Goal: Task Accomplishment & Management: Use online tool/utility

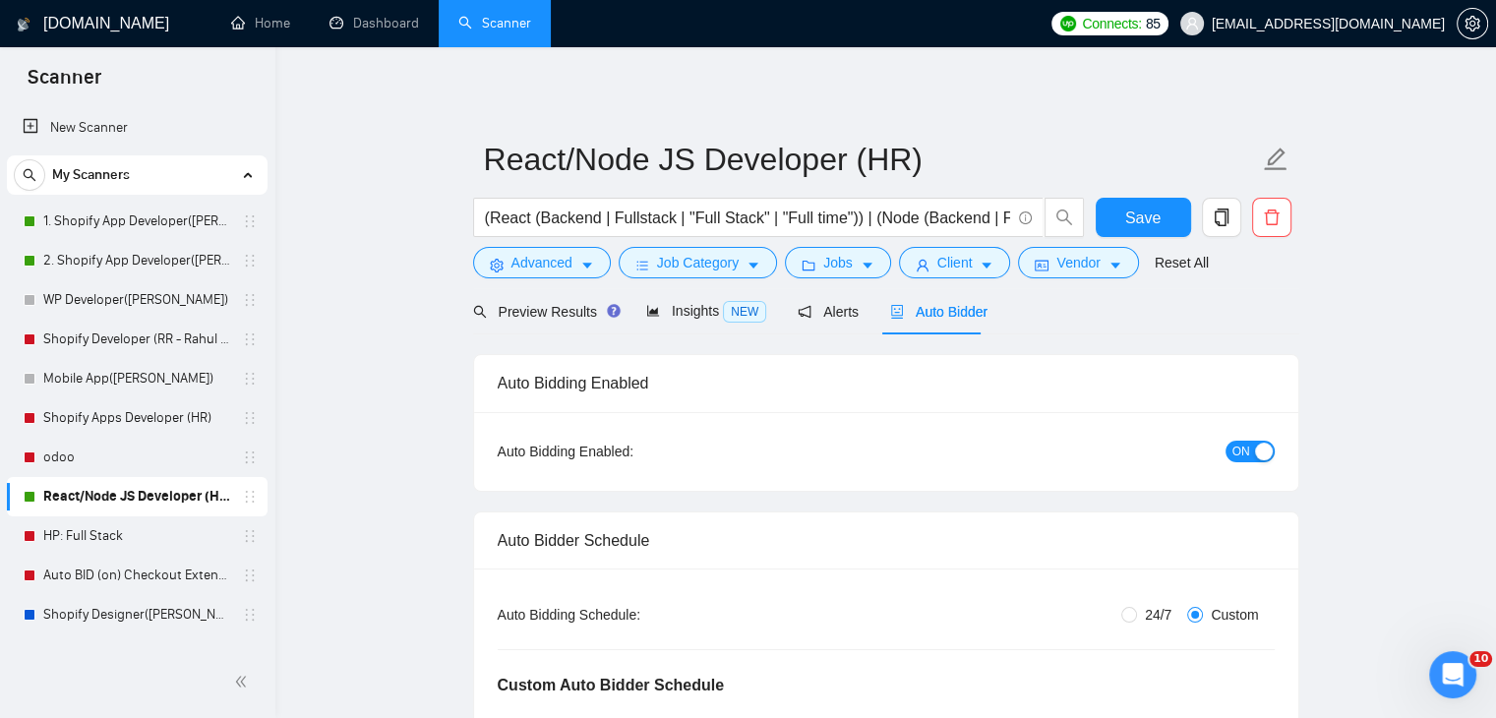
click at [1256, 453] on div "button" at bounding box center [1264, 452] width 18 height 18
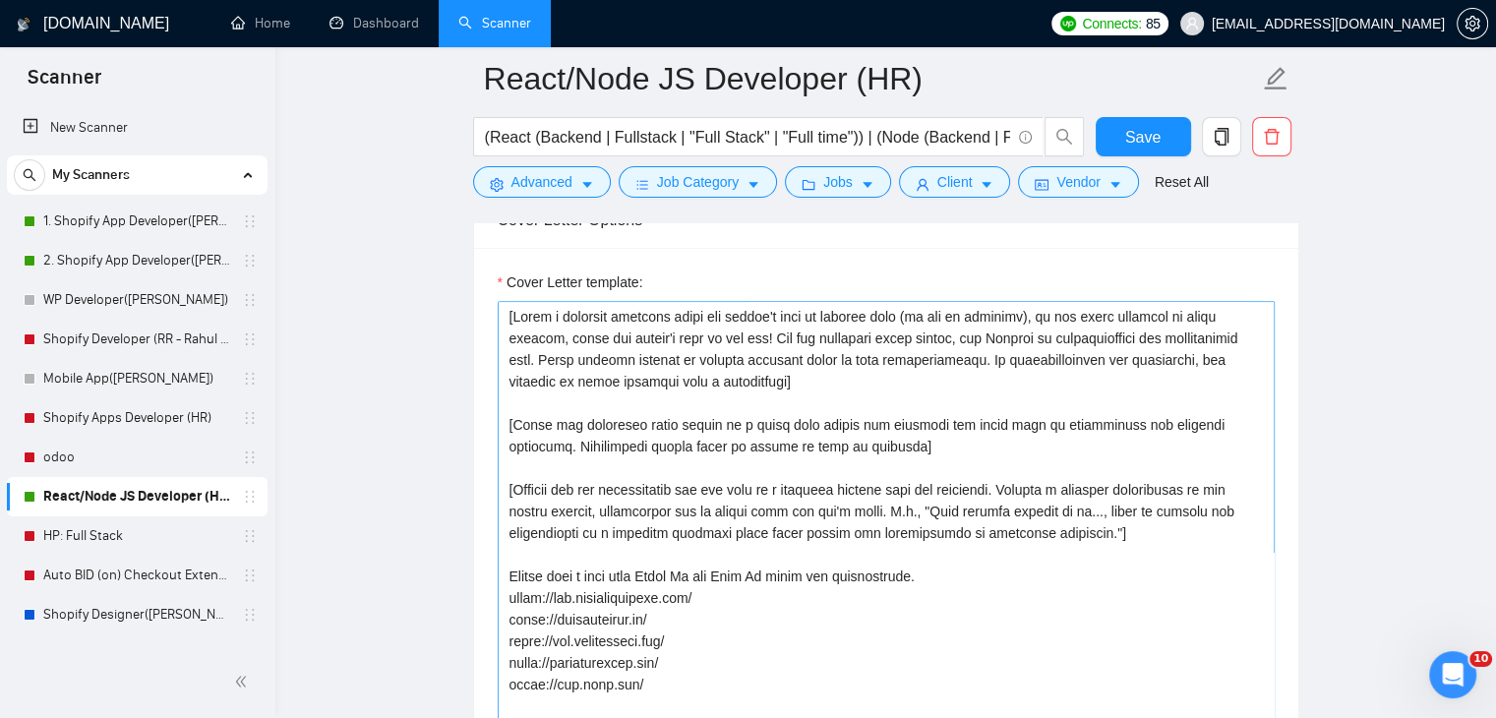
scroll to position [1574, 0]
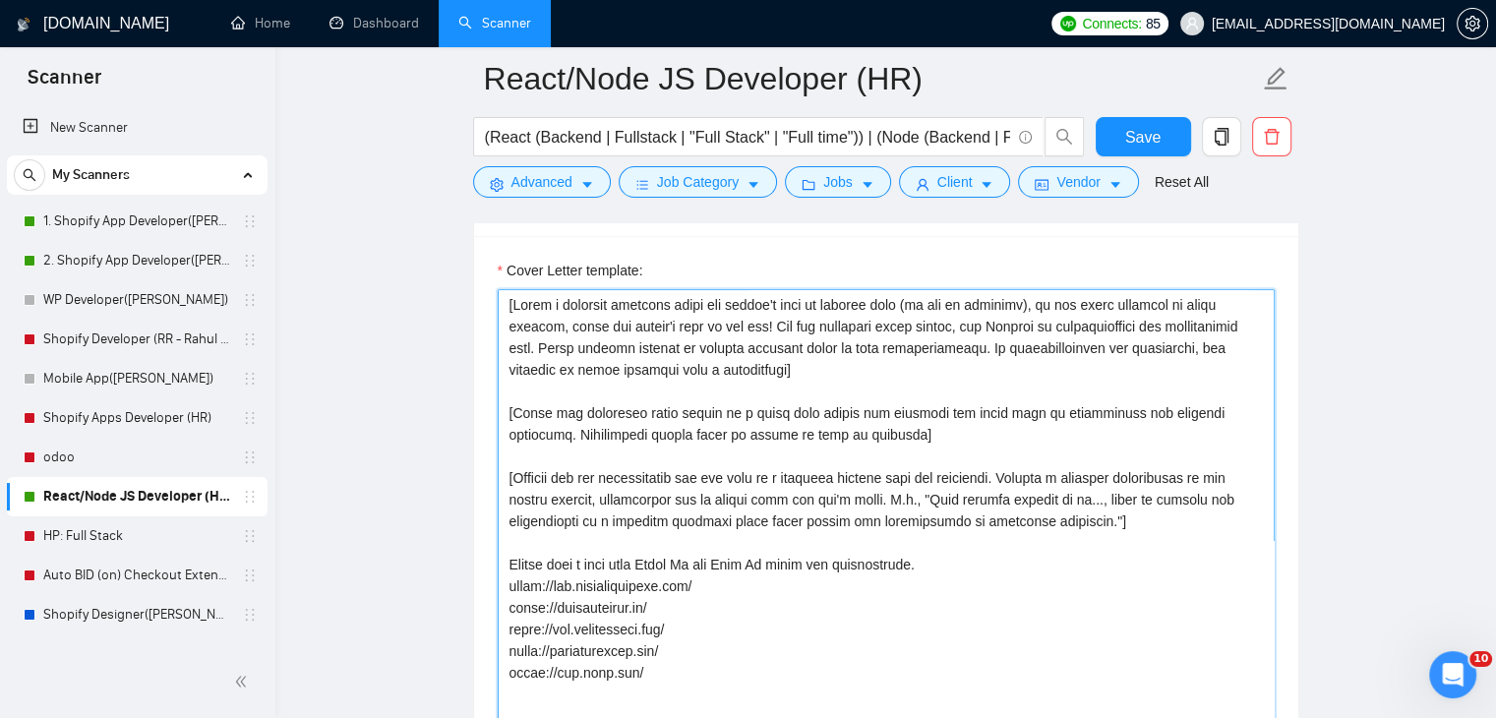
click at [826, 378] on textarea "Cover Letter template:" at bounding box center [886, 510] width 777 height 443
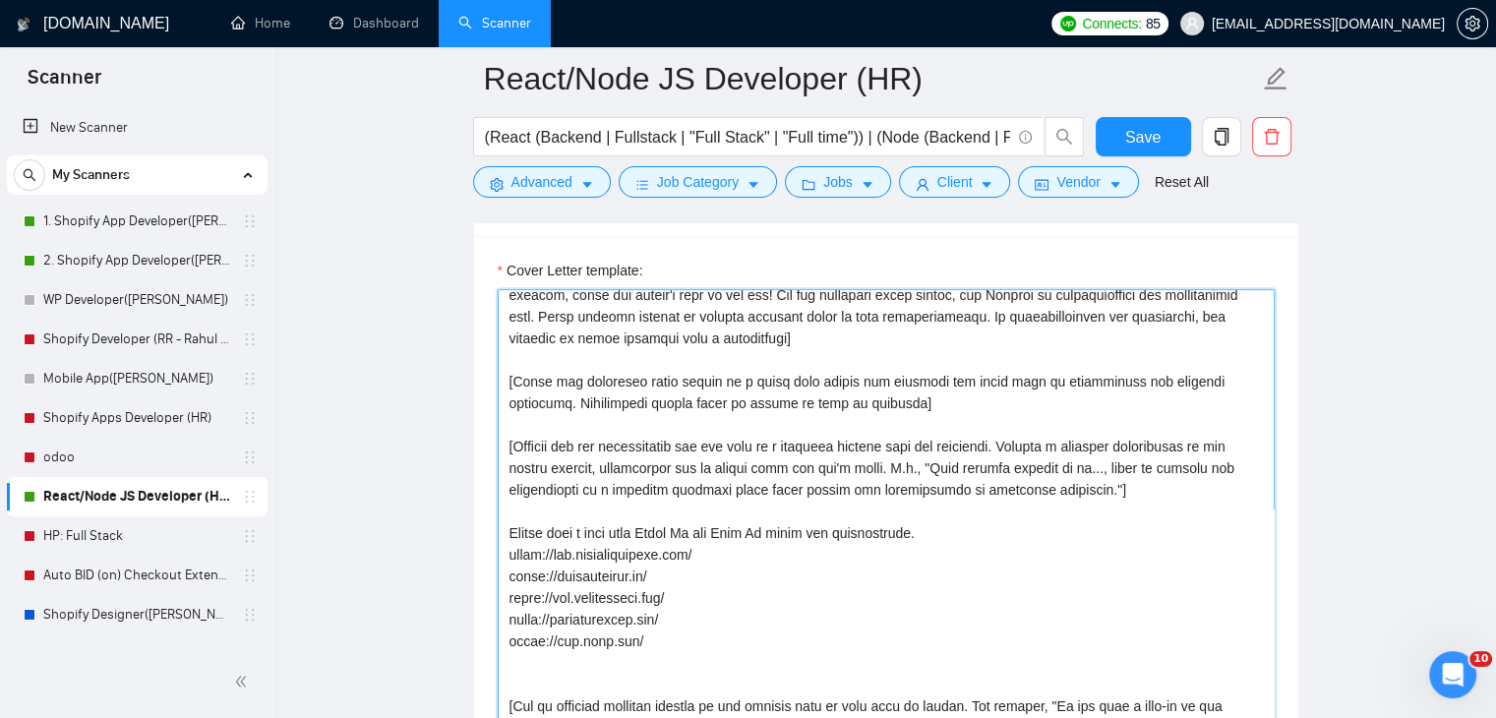
scroll to position [0, 0]
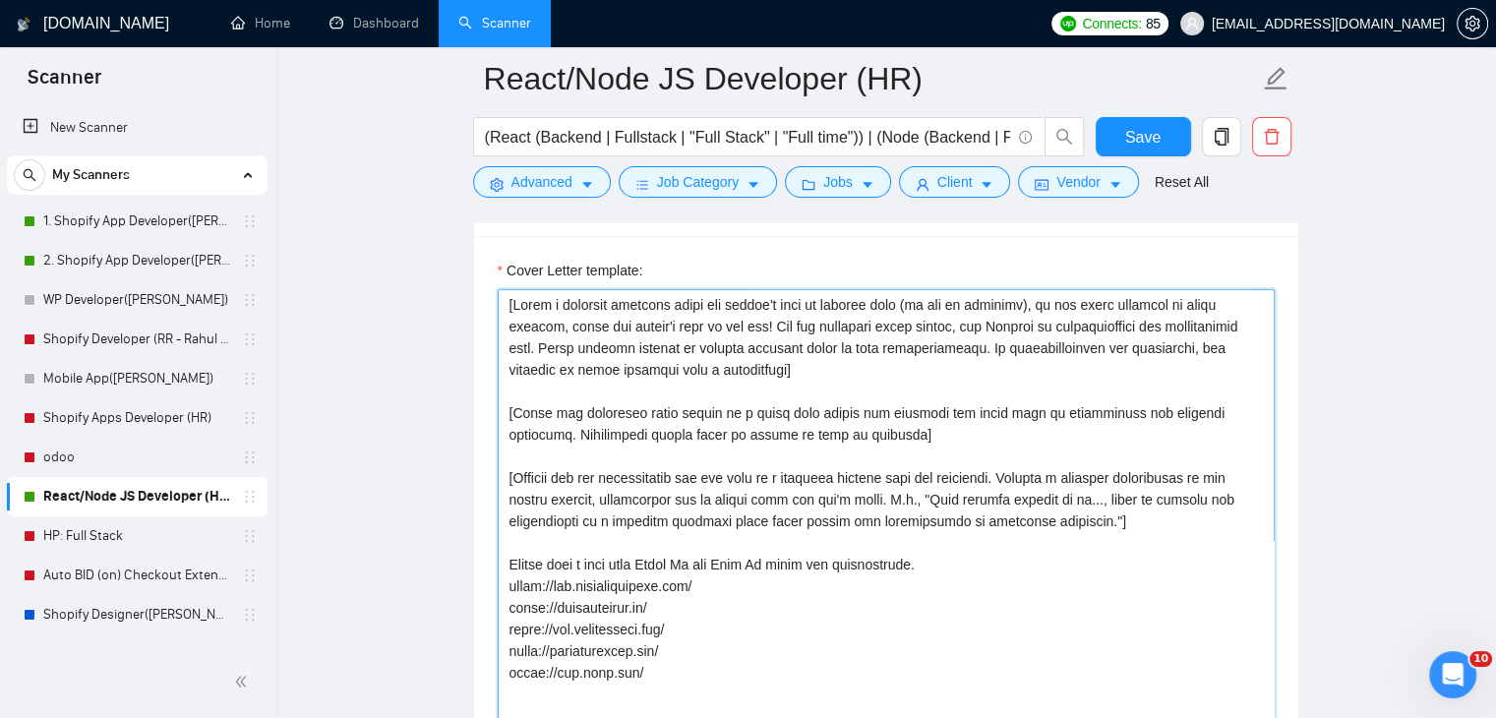
drag, startPoint x: 971, startPoint y: 387, endPoint x: 573, endPoint y: 353, distance: 398.8
click at [952, 383] on textarea "Cover Letter template:" at bounding box center [886, 510] width 777 height 443
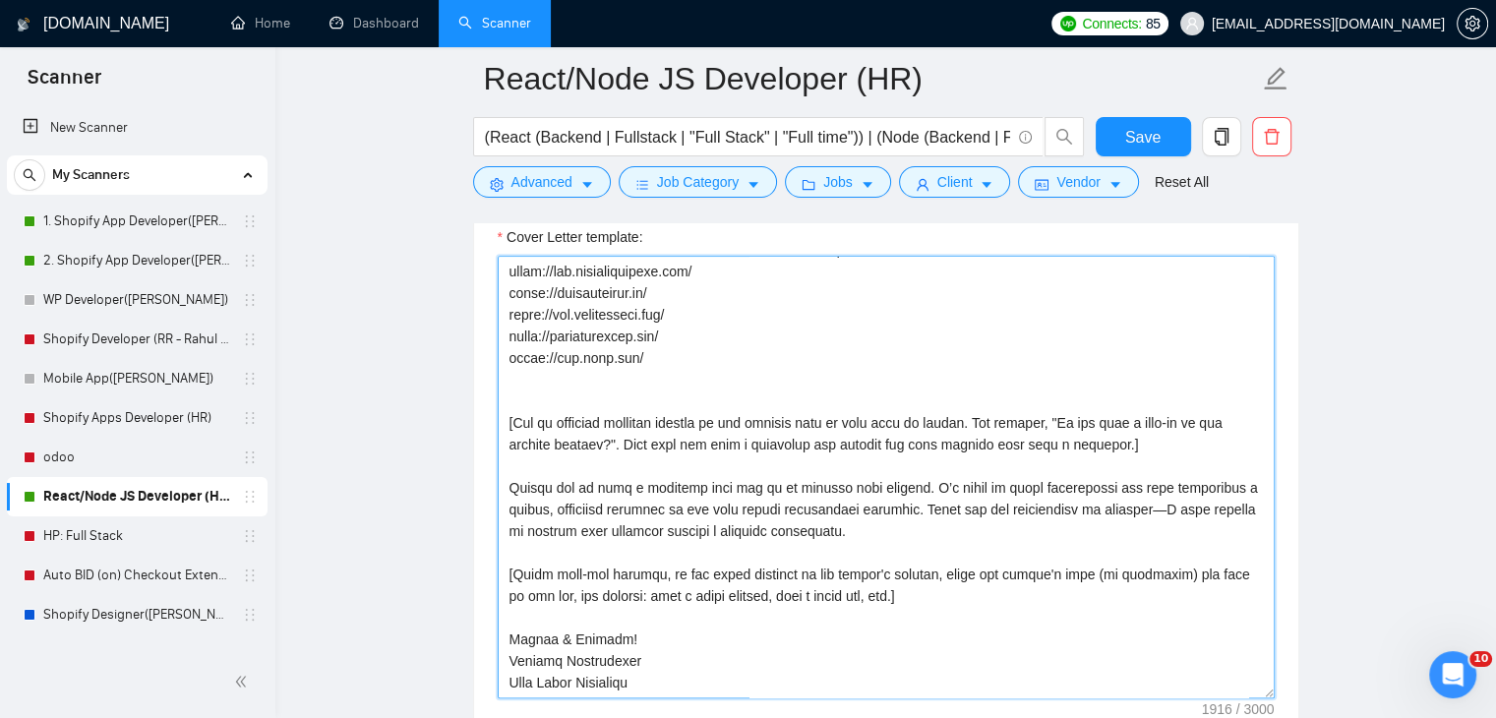
scroll to position [1574, 0]
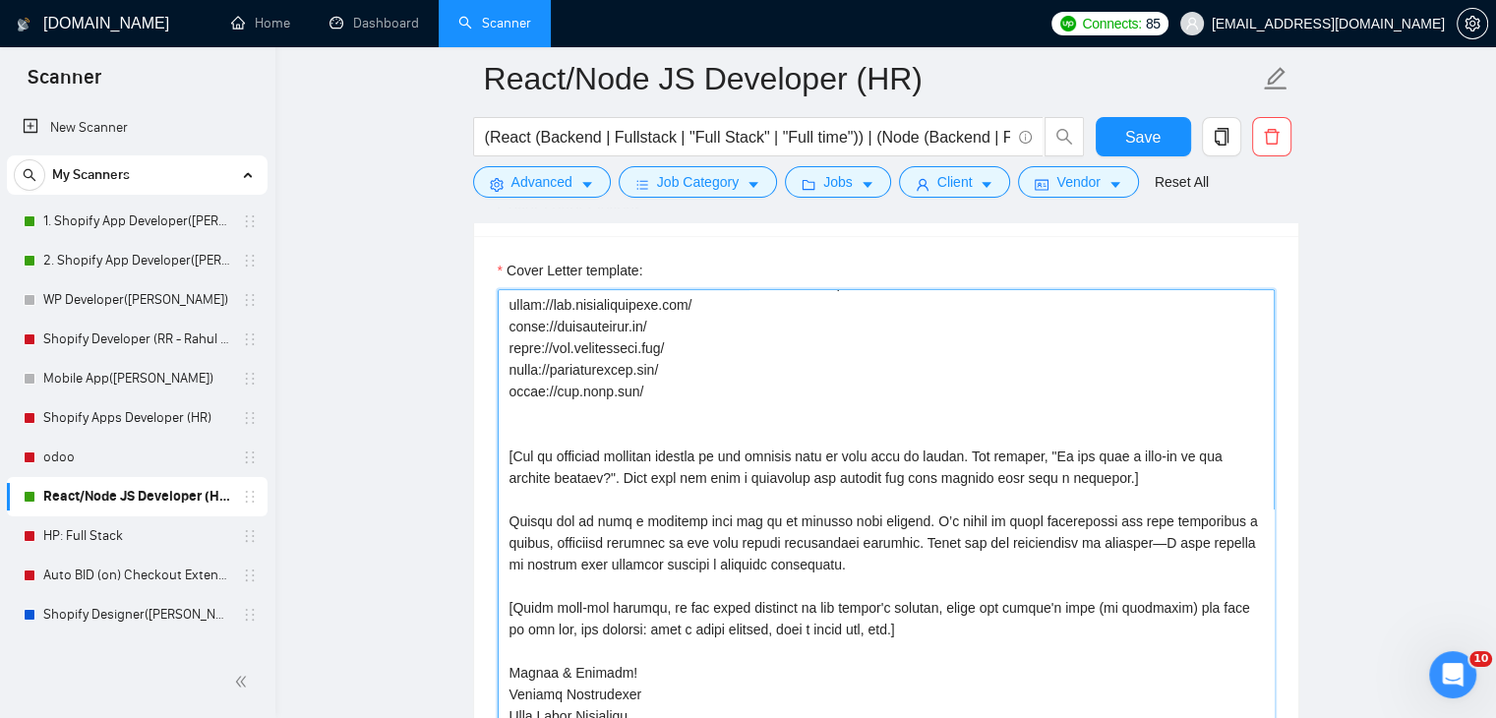
drag, startPoint x: 877, startPoint y: 632, endPoint x: 481, endPoint y: 601, distance: 397.6
click at [481, 601] on div "Cover Letter template:" at bounding box center [886, 507] width 824 height 543
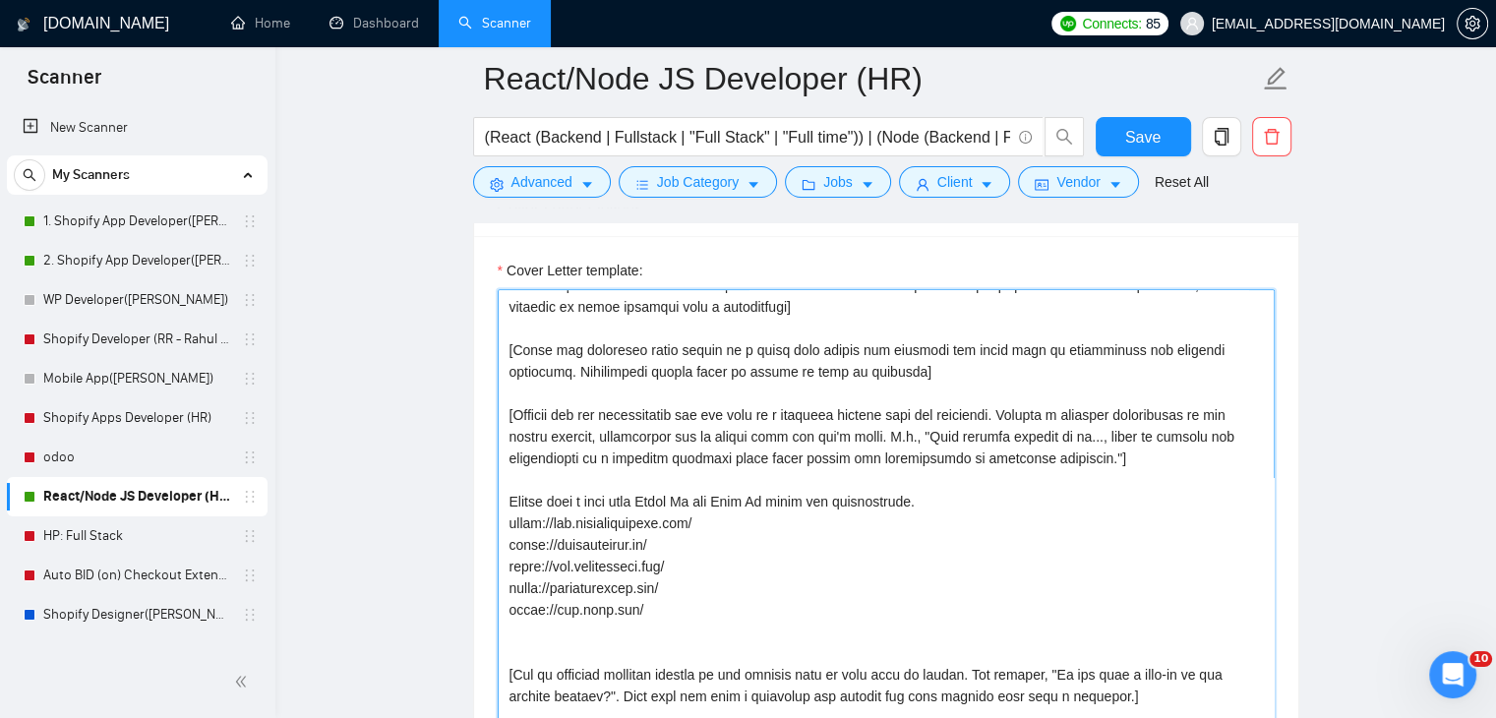
scroll to position [0, 0]
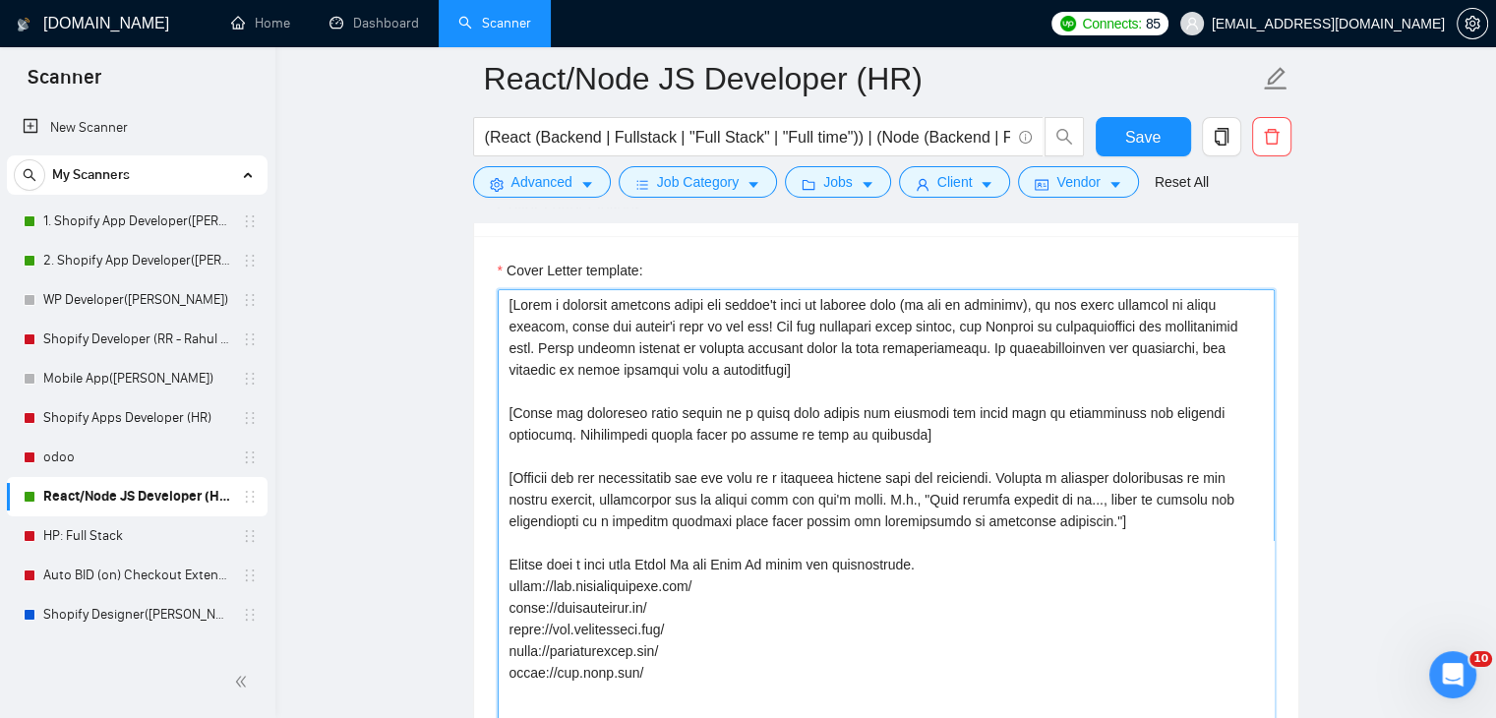
click at [815, 369] on textarea "Cover Letter template:" at bounding box center [886, 510] width 777 height 443
click at [1432, 669] on div "Open Intercom Messenger" at bounding box center [1450, 671] width 65 height 65
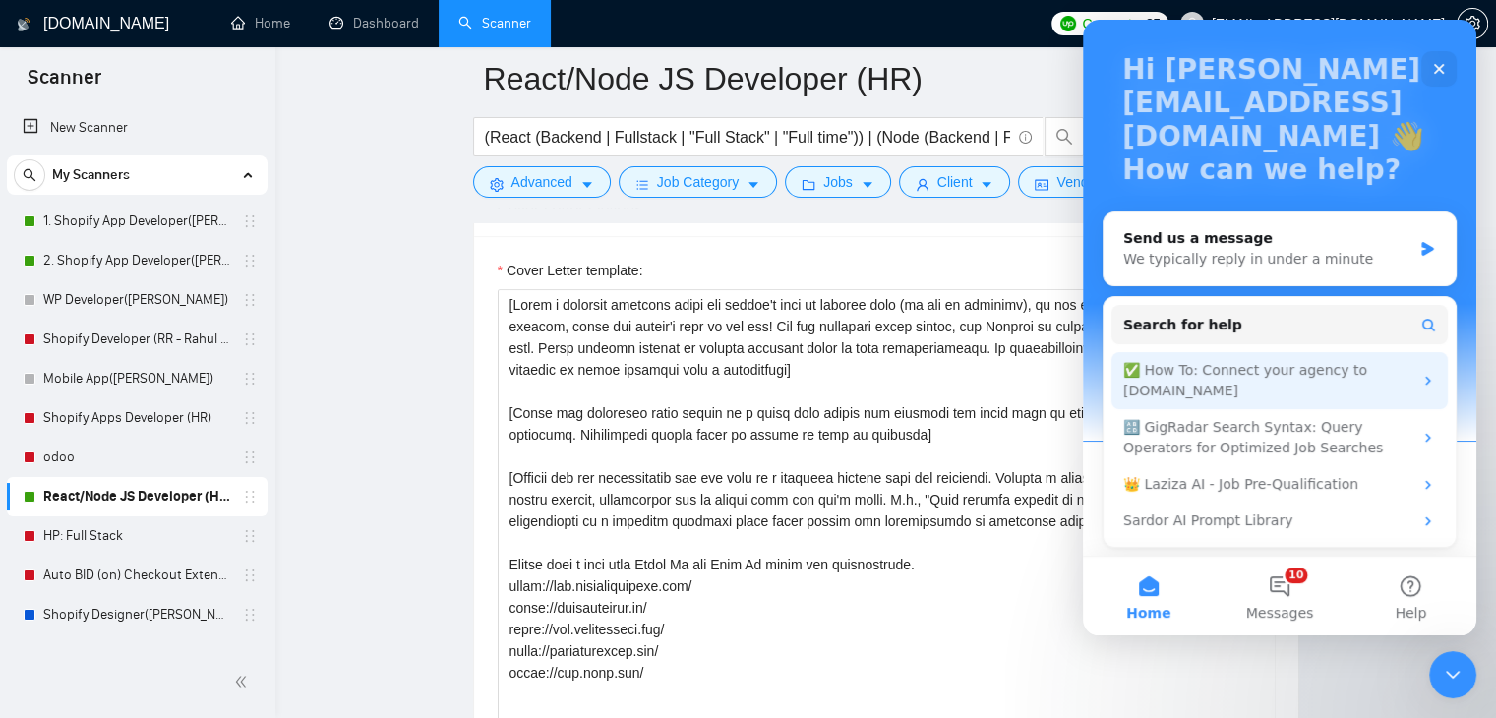
scroll to position [107, 0]
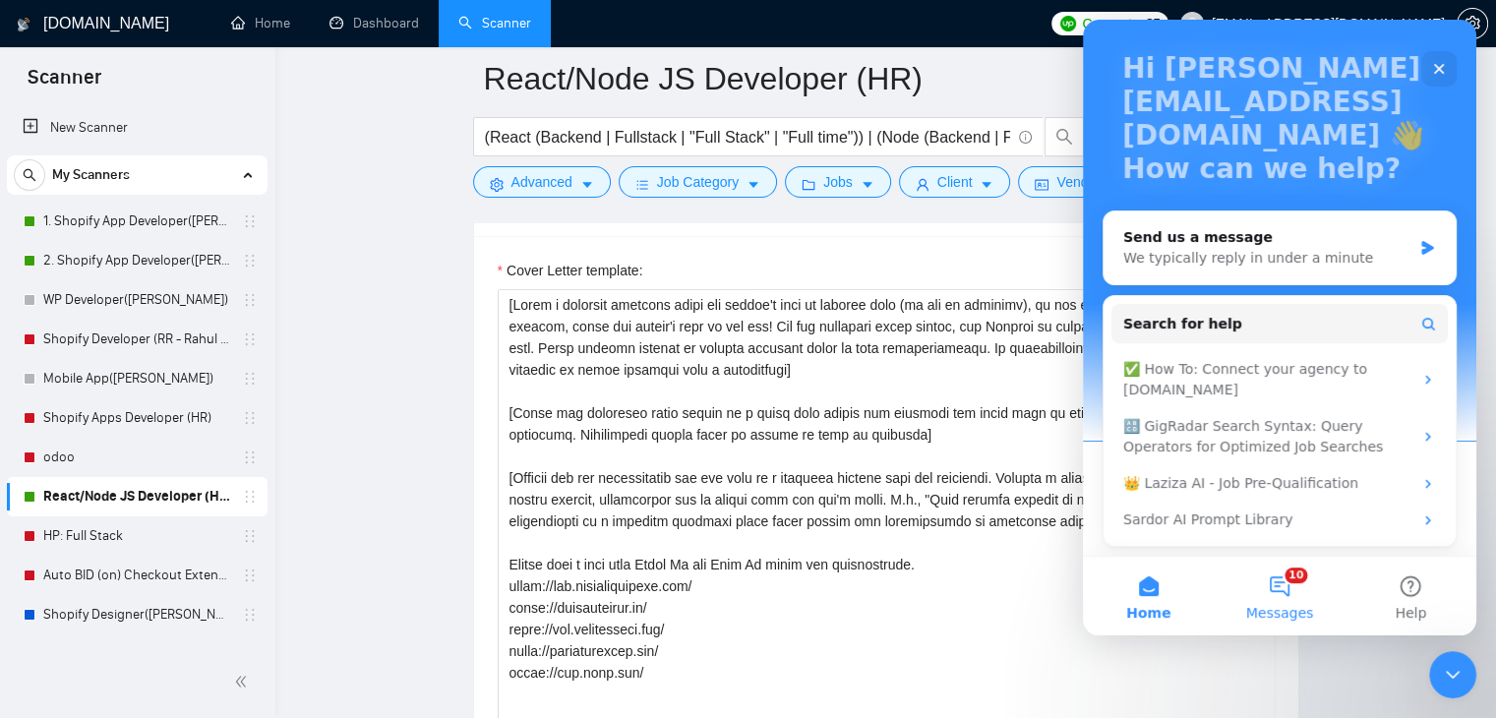
click at [1285, 588] on button "10 Messages" at bounding box center [1279, 596] width 131 height 79
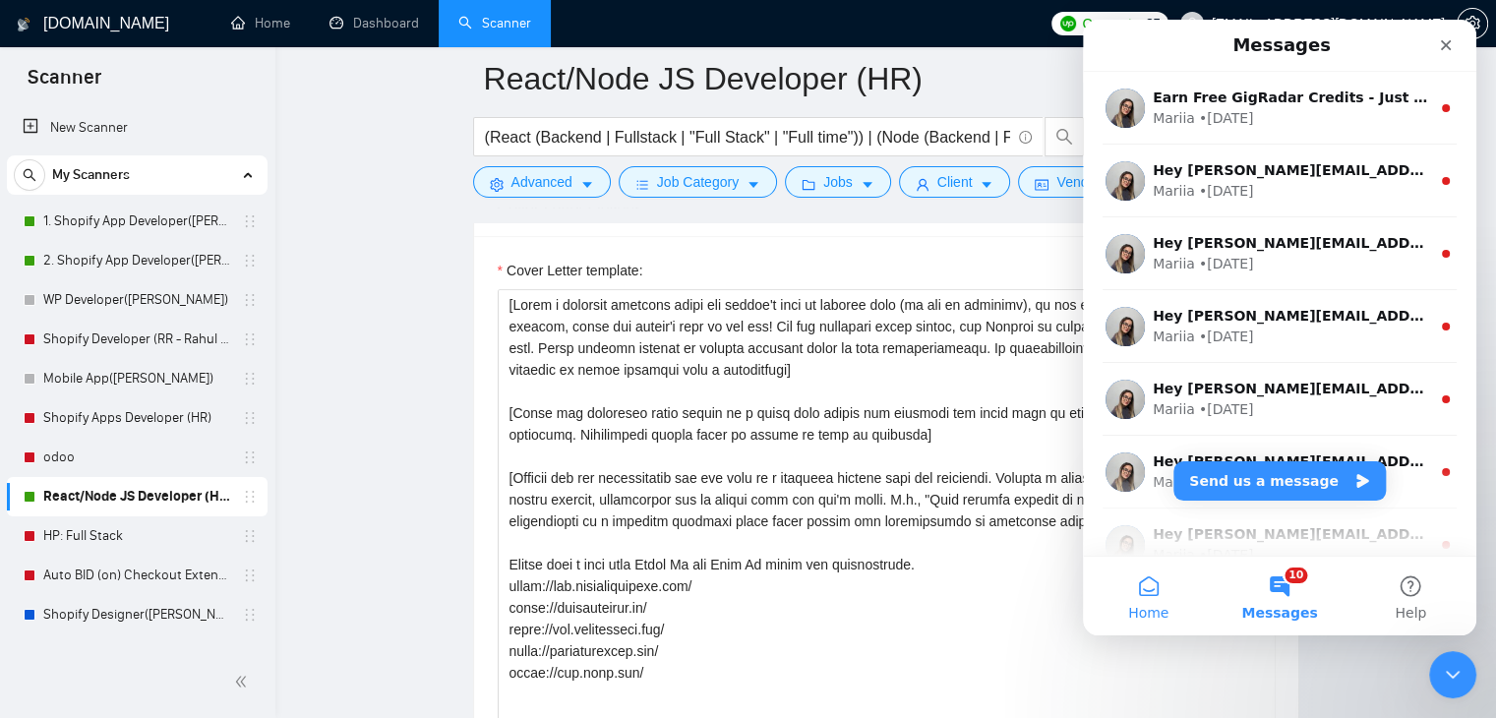
click at [1144, 591] on button "Home" at bounding box center [1148, 596] width 131 height 79
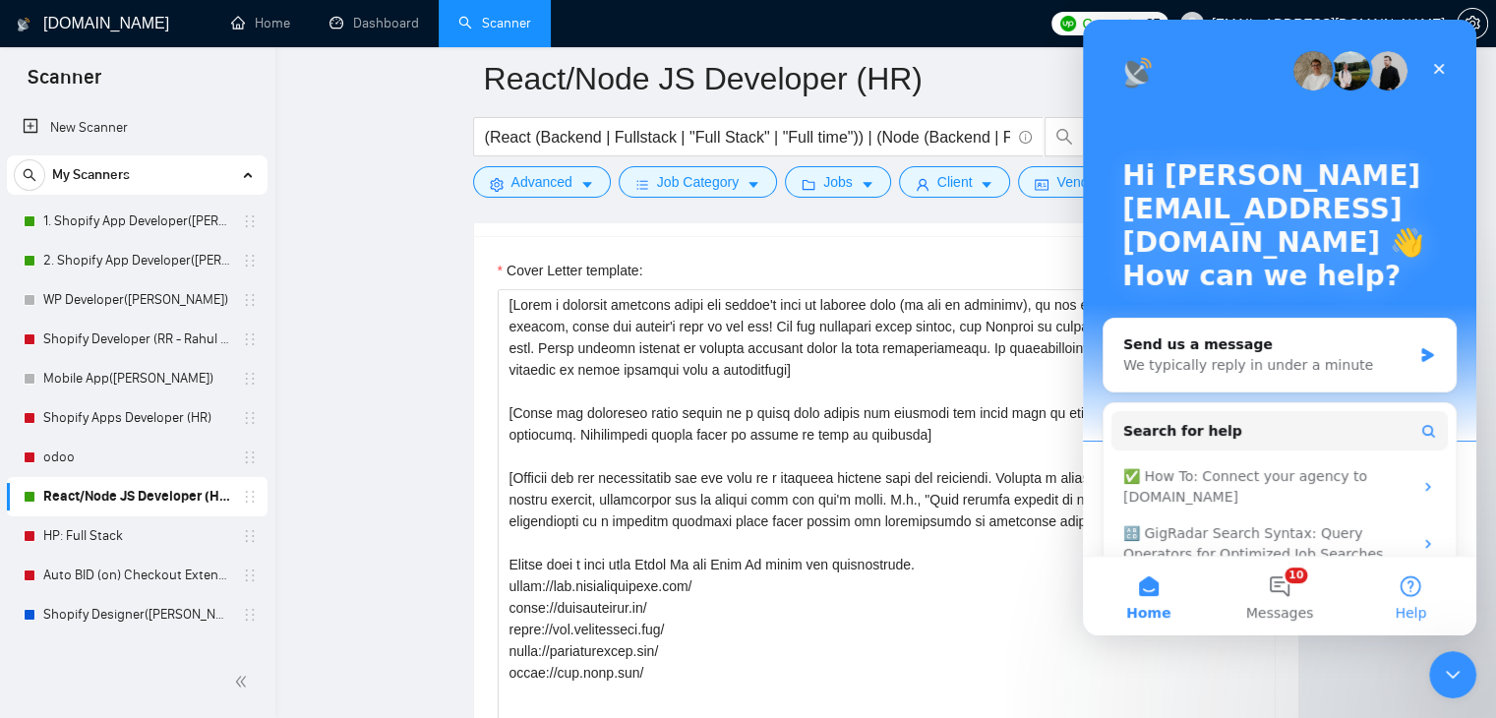
click at [1405, 595] on button "Help" at bounding box center [1411, 596] width 131 height 79
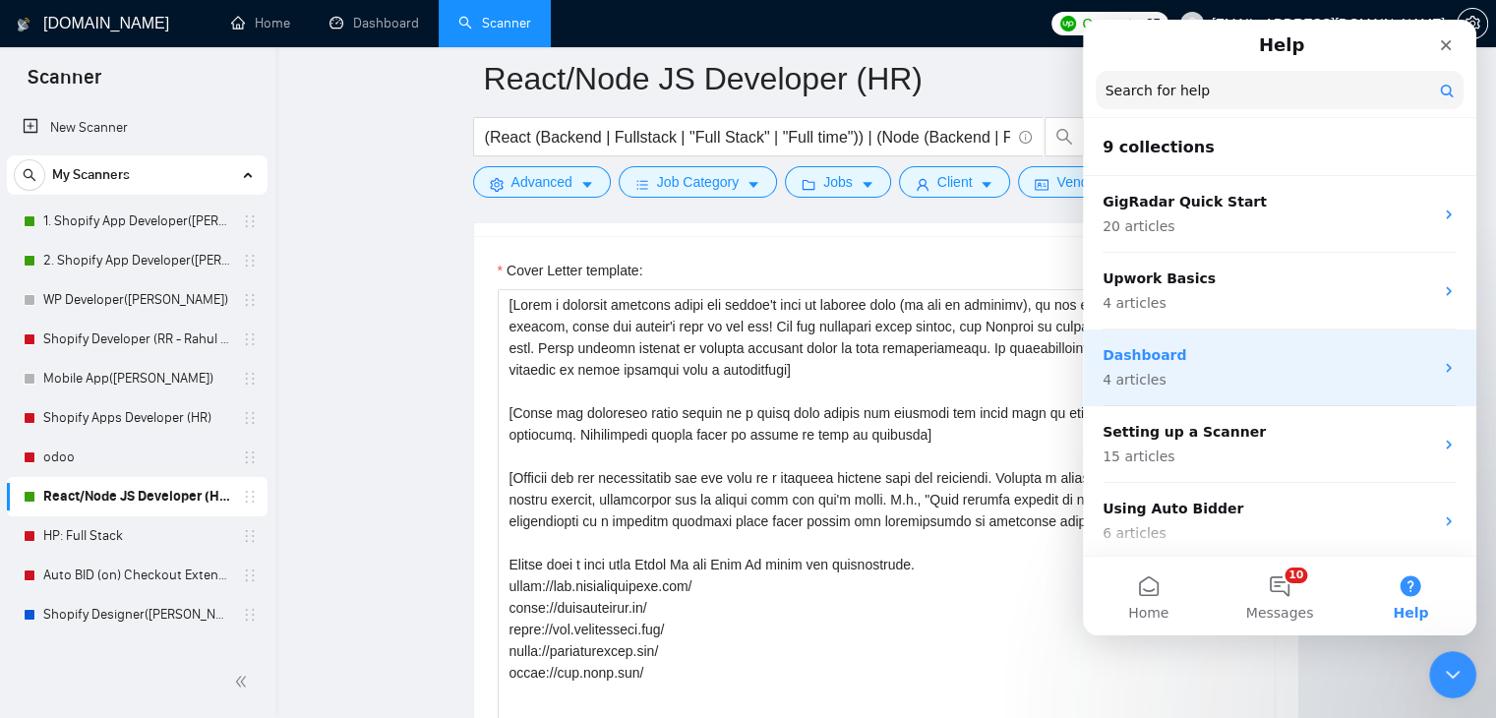
scroll to position [98, 0]
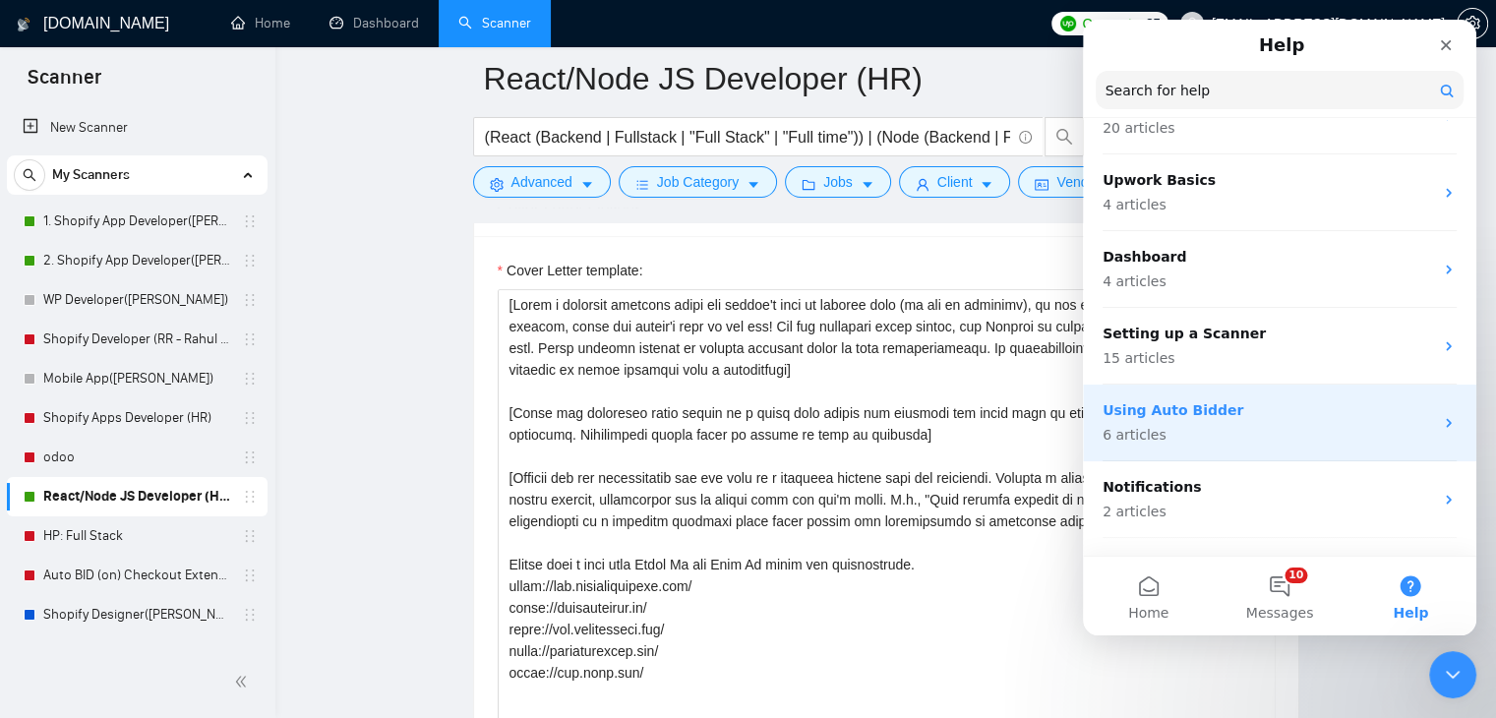
click at [1333, 422] on div "Using Auto Bidder 6 articles" at bounding box center [1268, 422] width 331 height 45
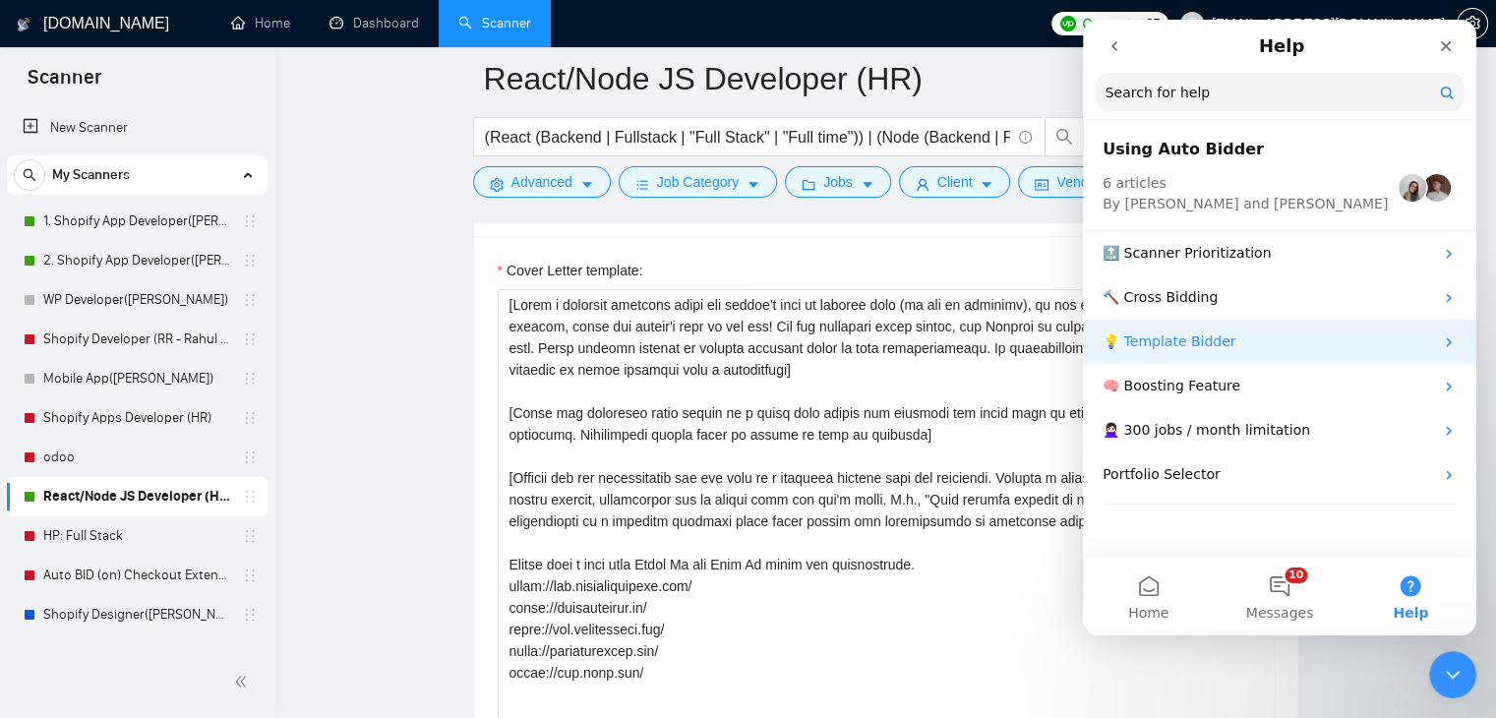
click at [1305, 344] on p "💡 Template Bidder" at bounding box center [1268, 342] width 331 height 21
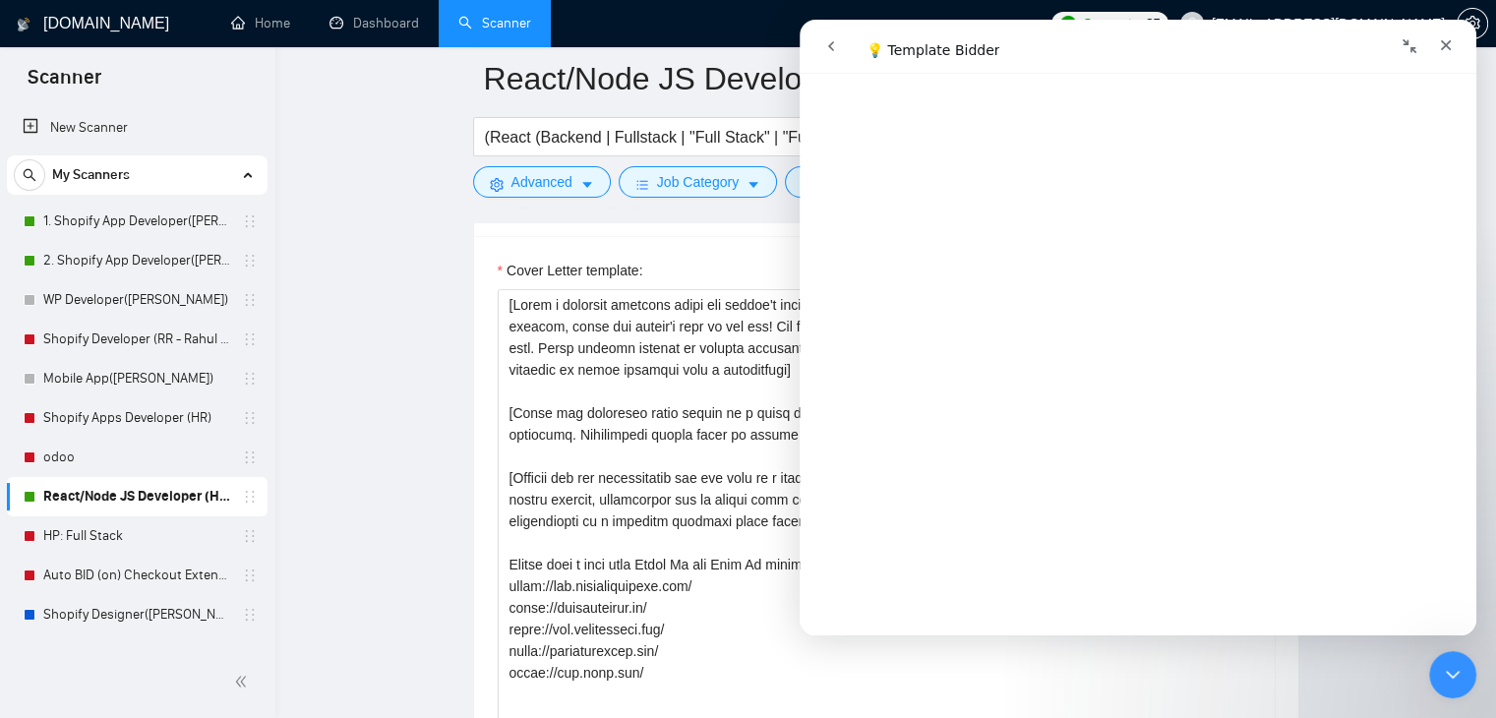
scroll to position [1011, 0]
click at [1444, 48] on icon "Close" at bounding box center [1446, 45] width 11 height 11
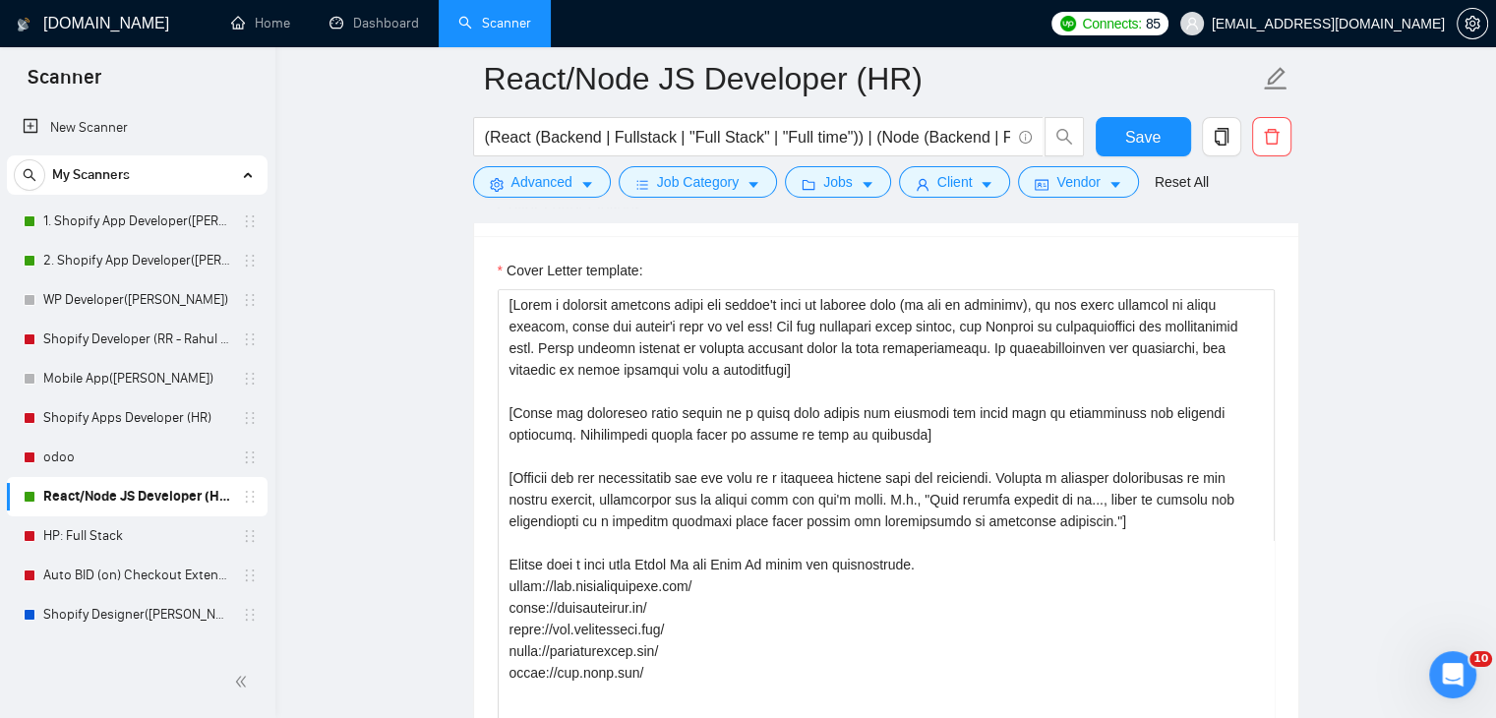
scroll to position [0, 0]
click at [138, 225] on link "1. Shopify App Developer([PERSON_NAME])" at bounding box center [136, 221] width 187 height 39
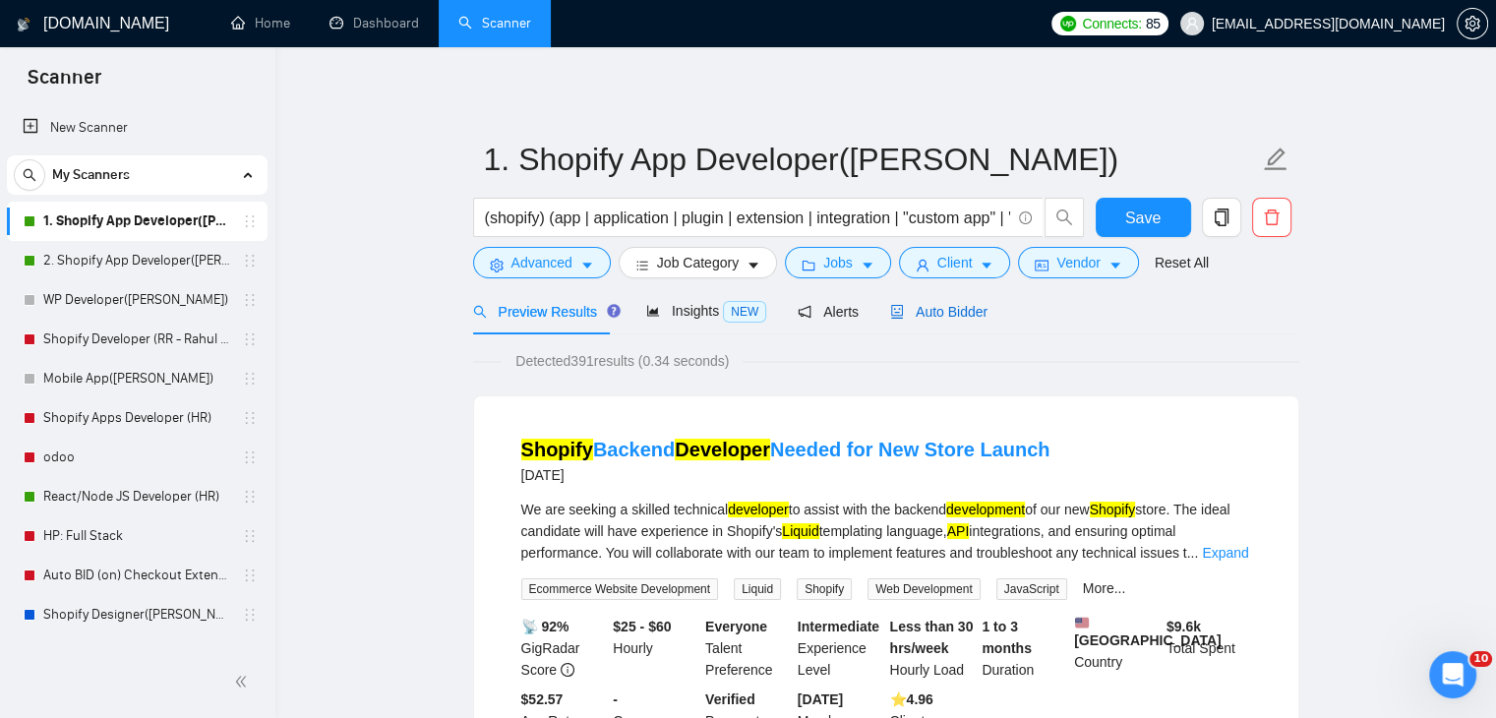
click at [936, 311] on span "Auto Bidder" at bounding box center [938, 312] width 97 height 16
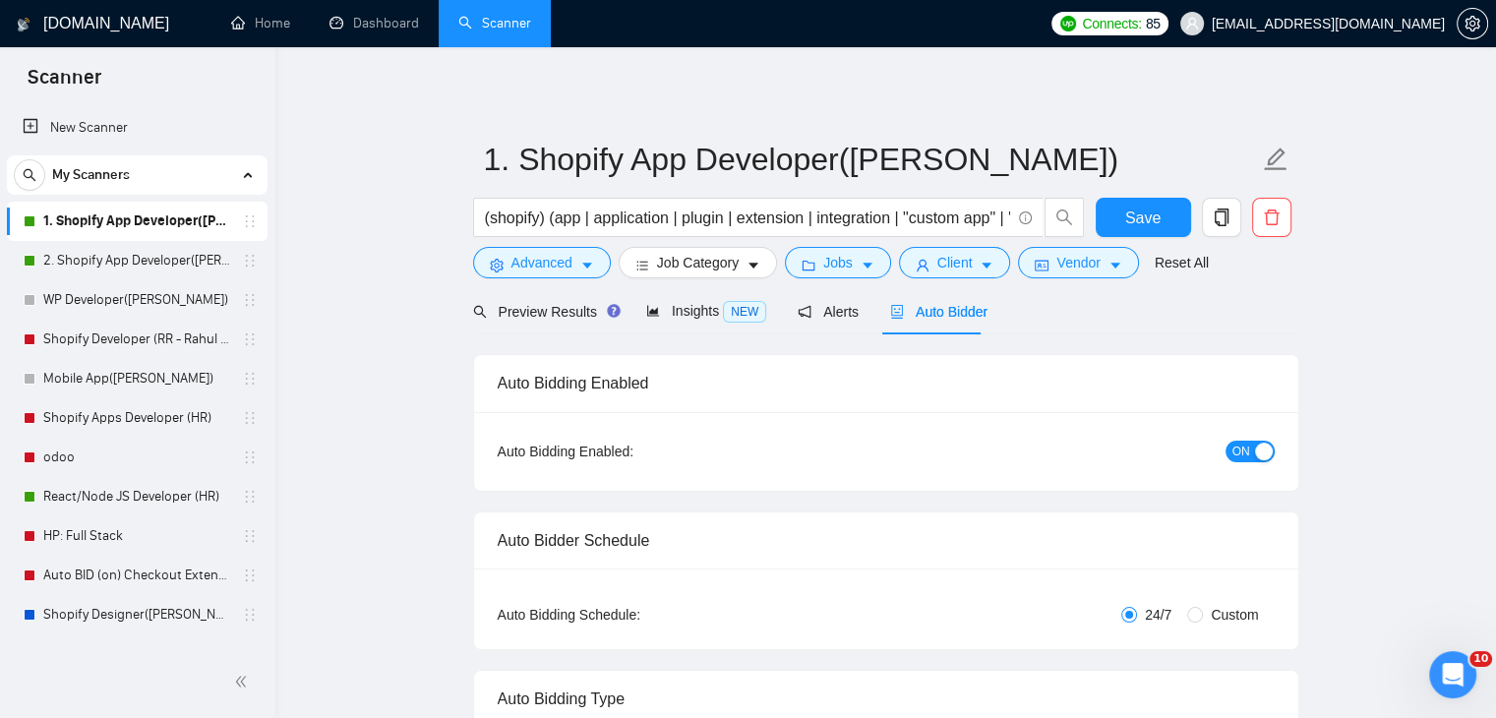
radio input "false"
radio input "true"
checkbox input "true"
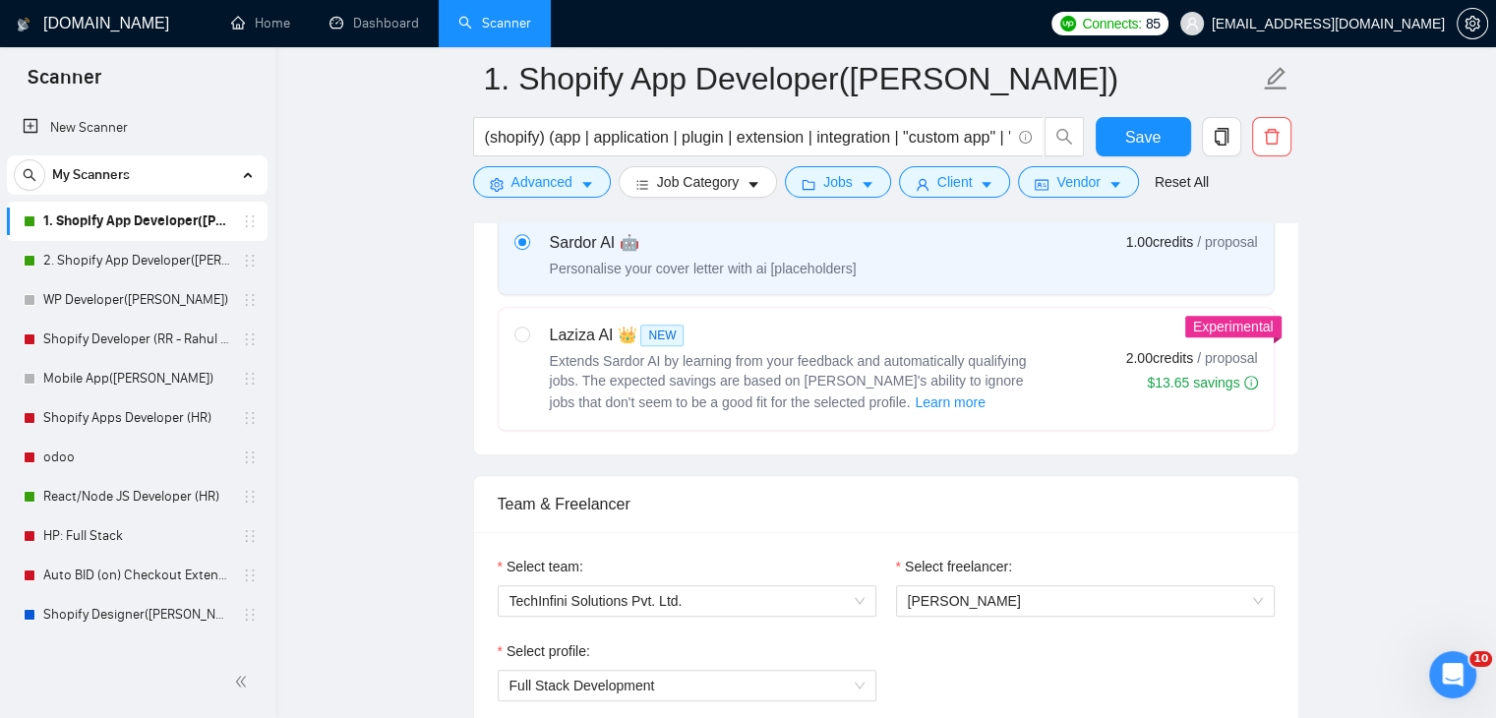
scroll to position [492, 0]
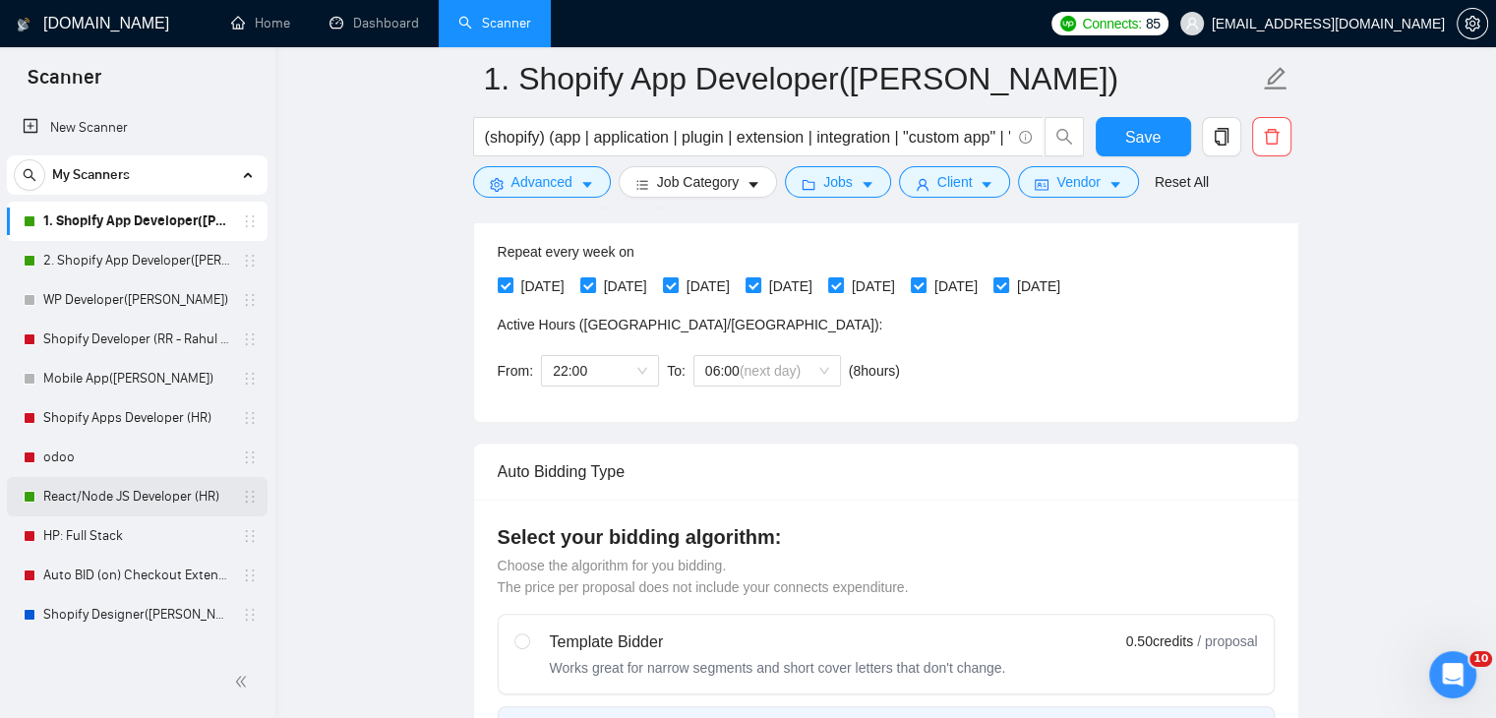
click at [109, 492] on link "React/Node JS Developer (HR)" at bounding box center [136, 496] width 187 height 39
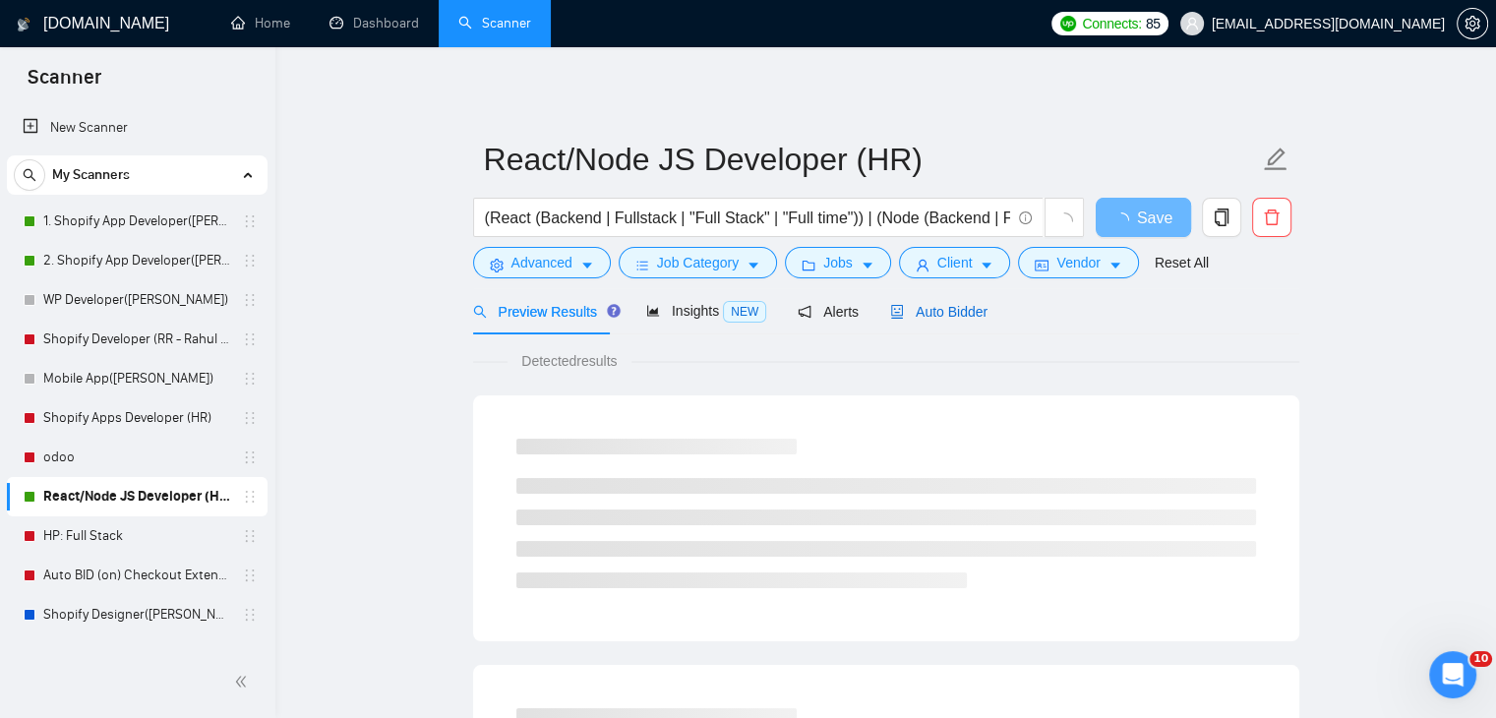
click at [909, 305] on span "Auto Bidder" at bounding box center [938, 312] width 97 height 16
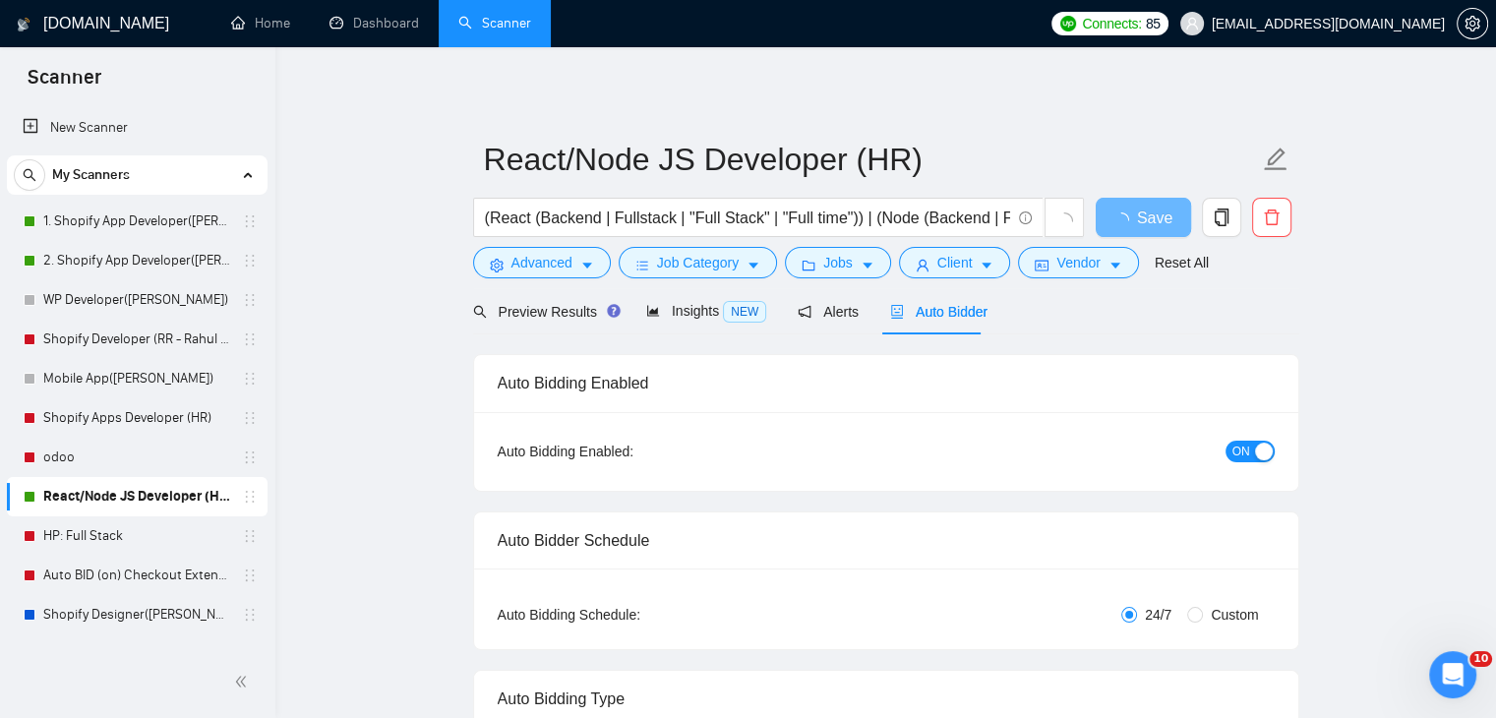
radio input "false"
radio input "true"
checkbox input "true"
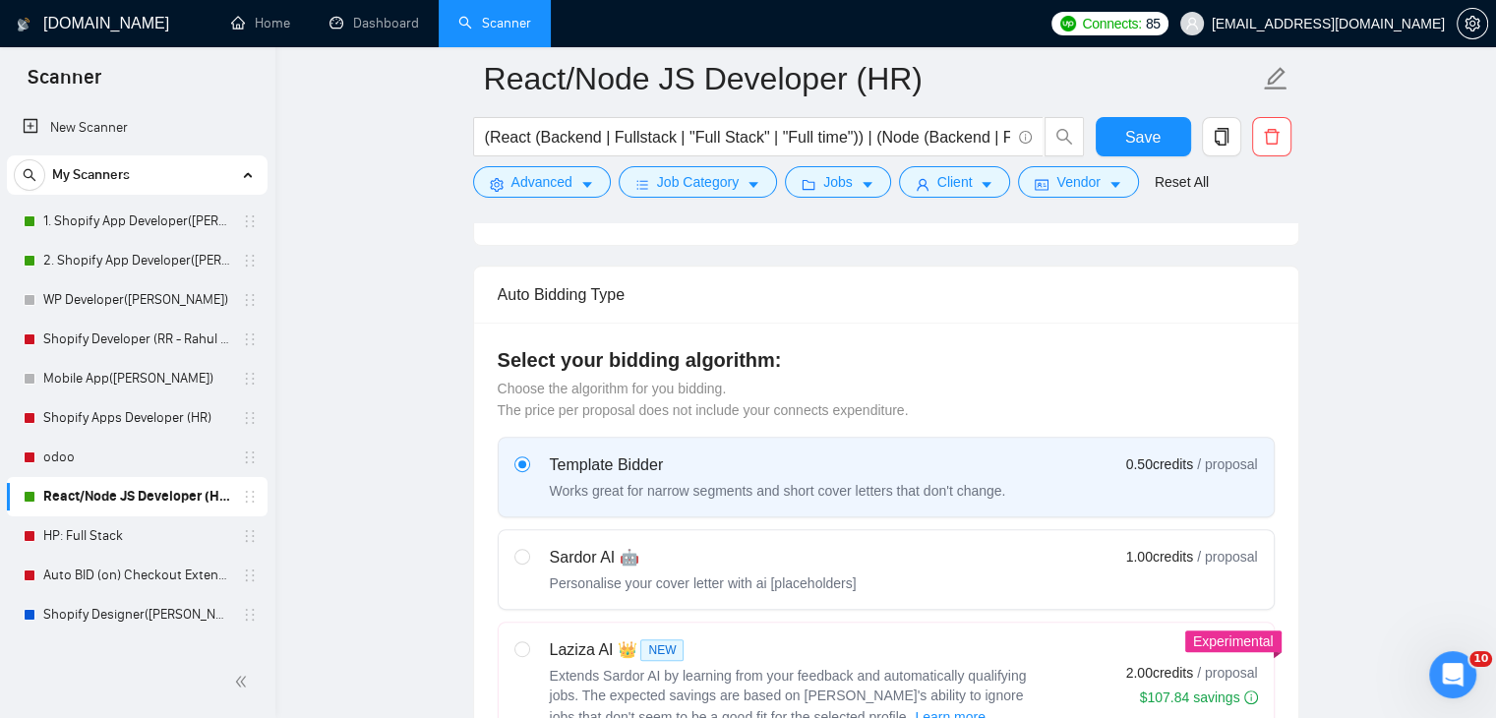
scroll to position [787, 0]
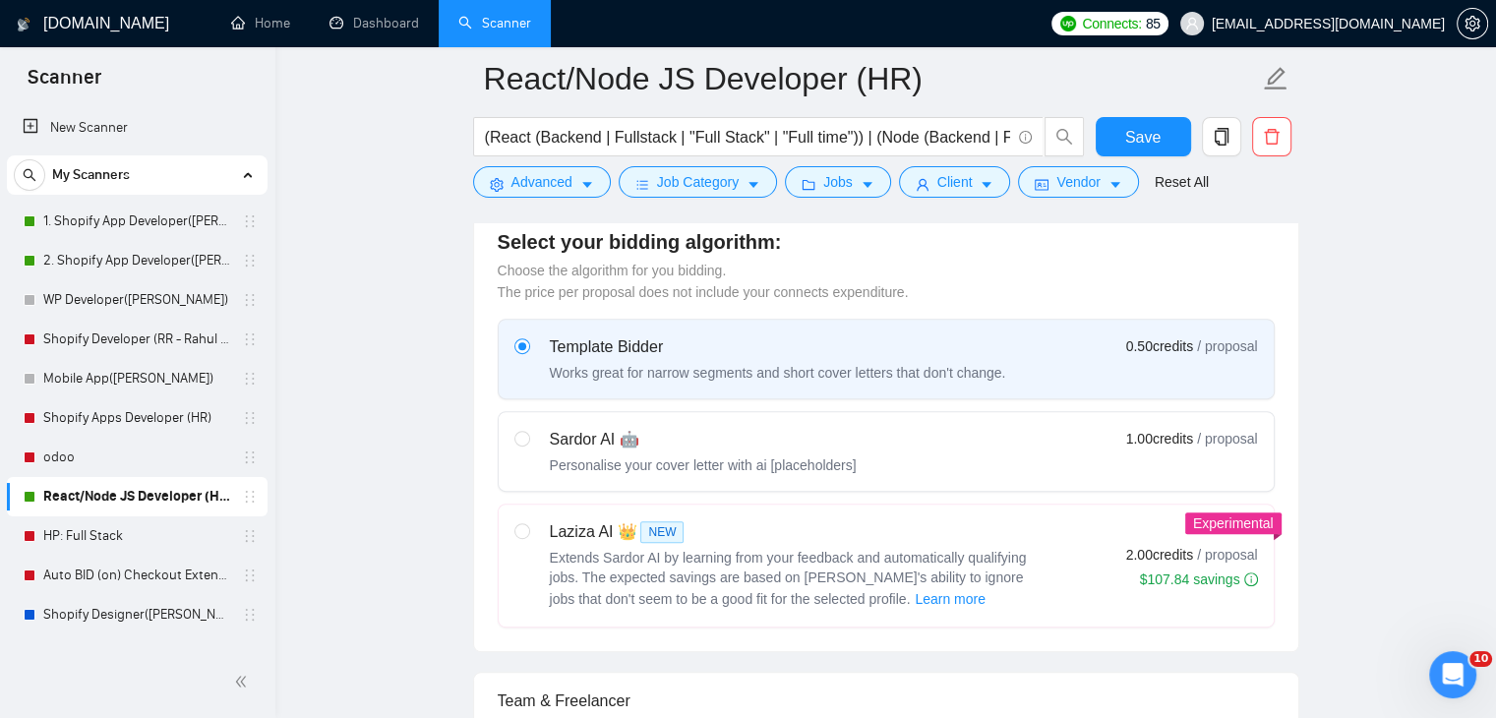
click at [649, 444] on div "Sardor AI 🤖" at bounding box center [703, 440] width 307 height 24
click at [528, 444] on input "radio" at bounding box center [521, 438] width 14 height 14
radio input "true"
radio input "false"
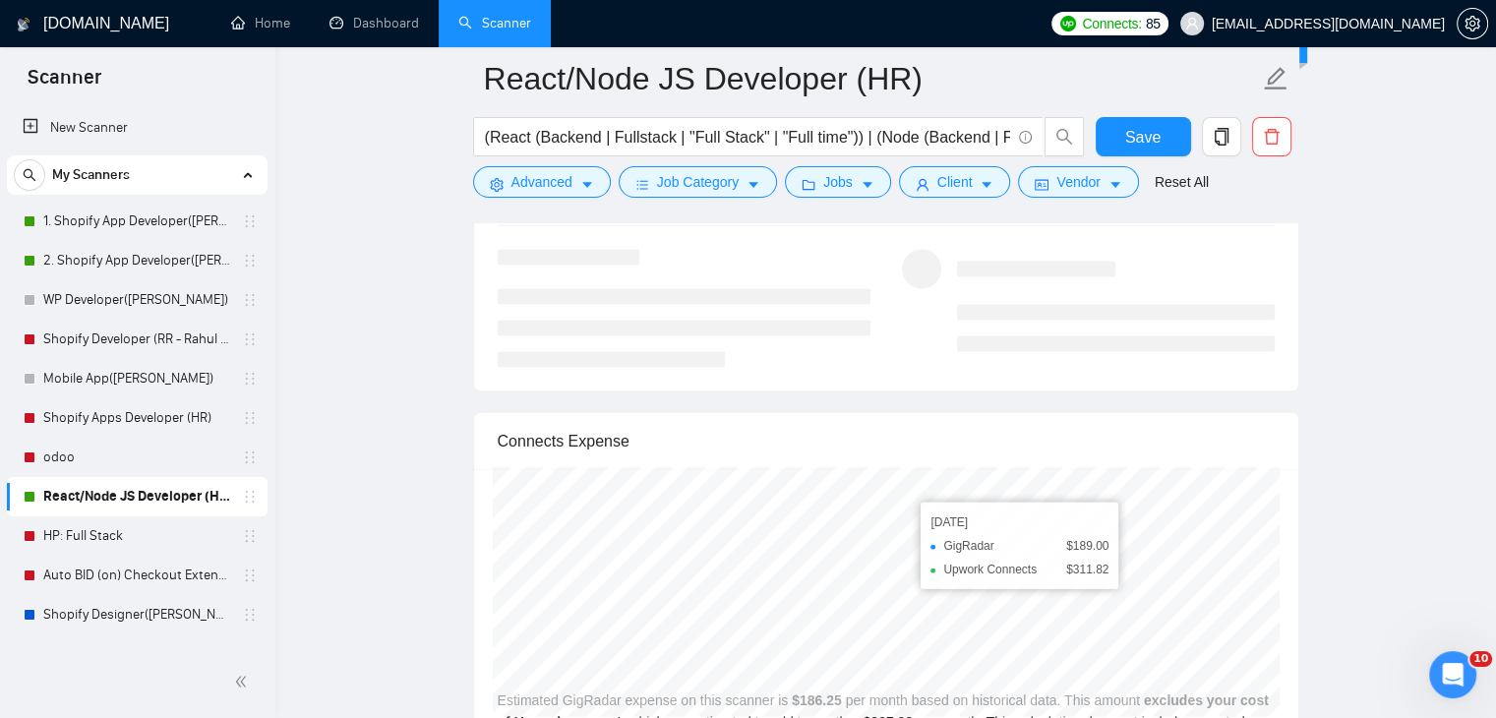
scroll to position [4328, 0]
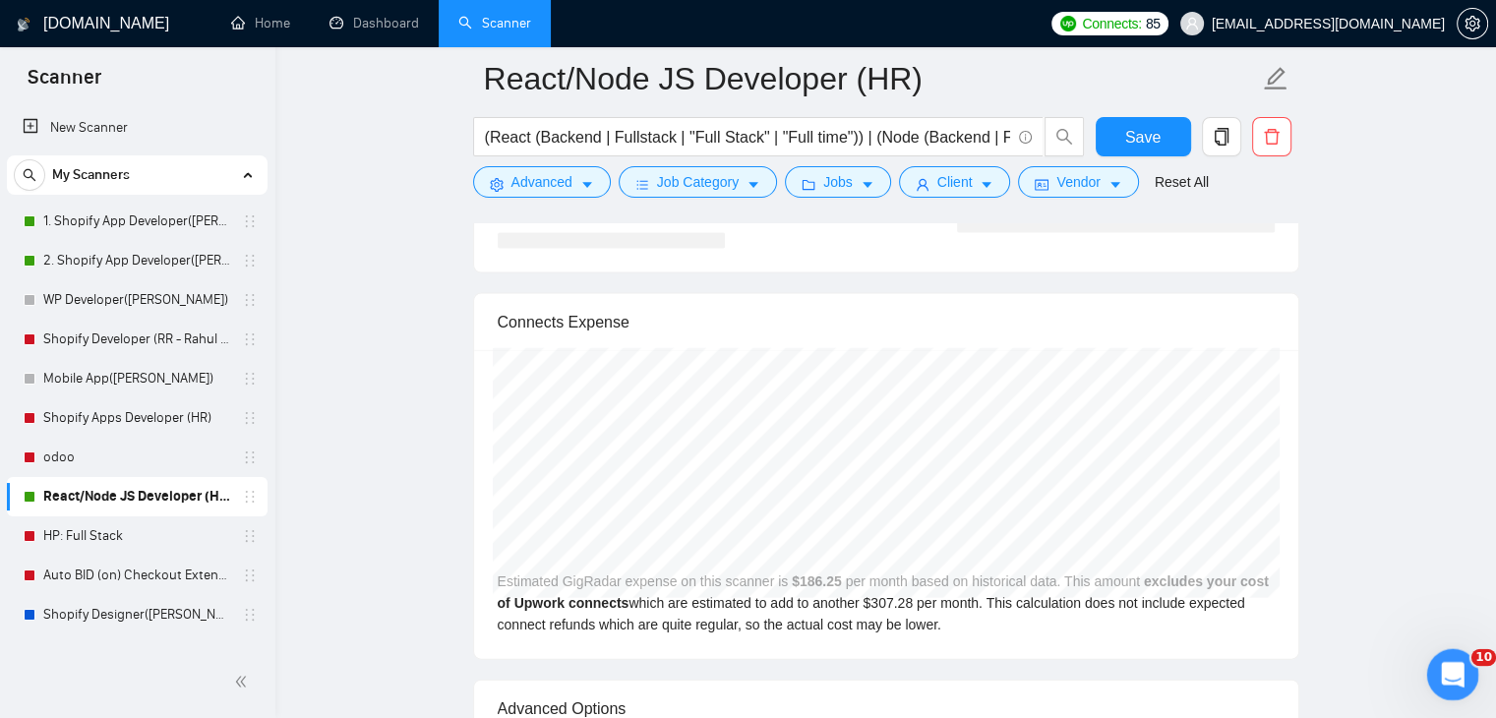
click at [1451, 663] on icon "Open Intercom Messenger" at bounding box center [1450, 672] width 32 height 32
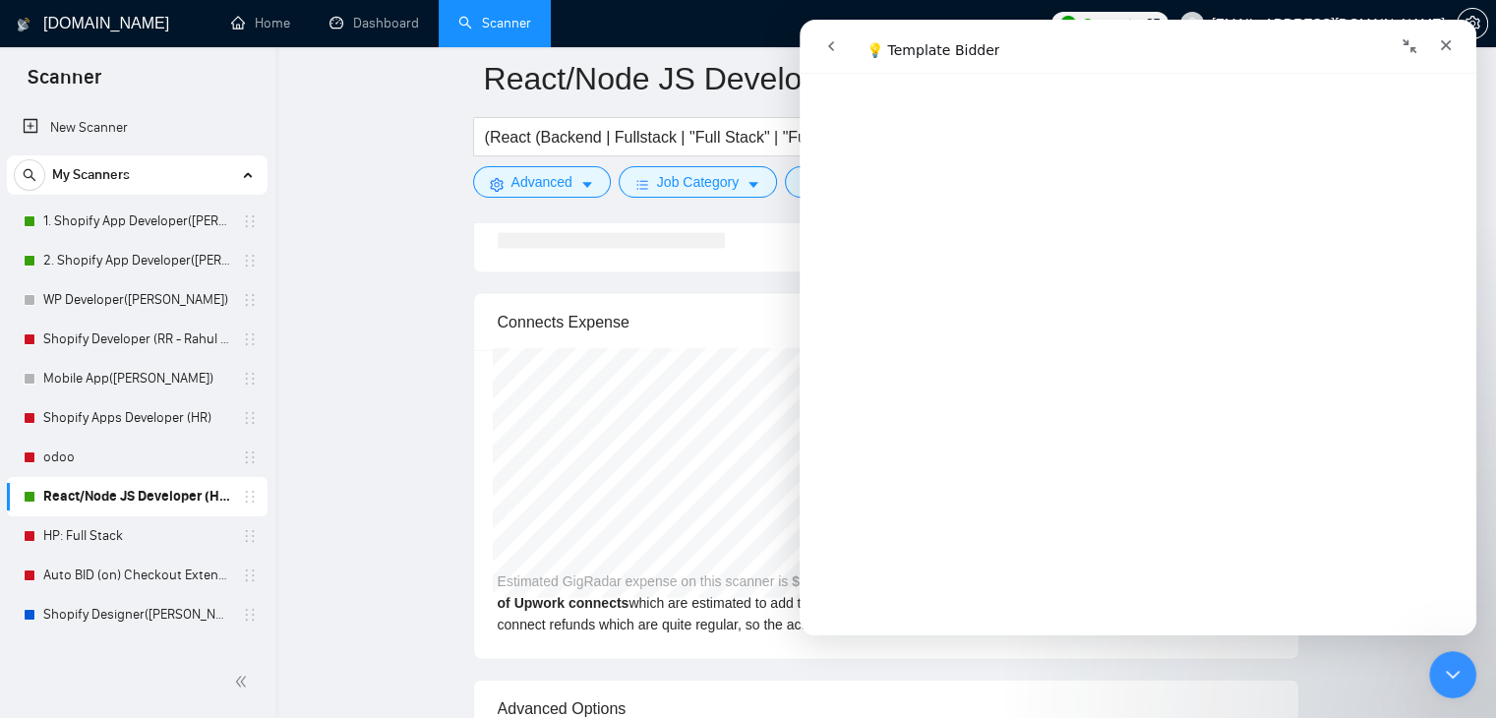
scroll to position [1672, 0]
click at [1407, 178] on div "Intercom messenger" at bounding box center [1138, 175] width 677 height 189
click at [1450, 42] on icon "Close" at bounding box center [1446, 45] width 16 height 16
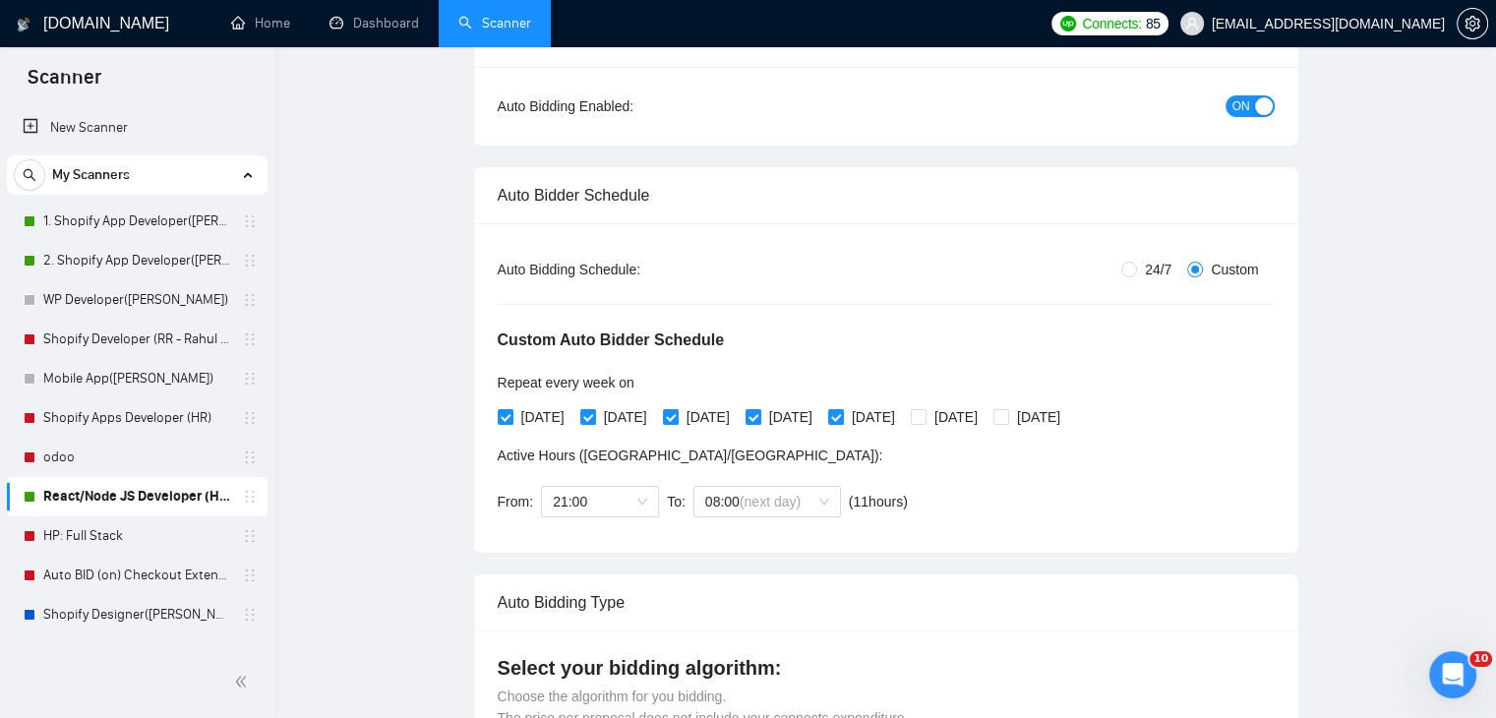
scroll to position [0, 0]
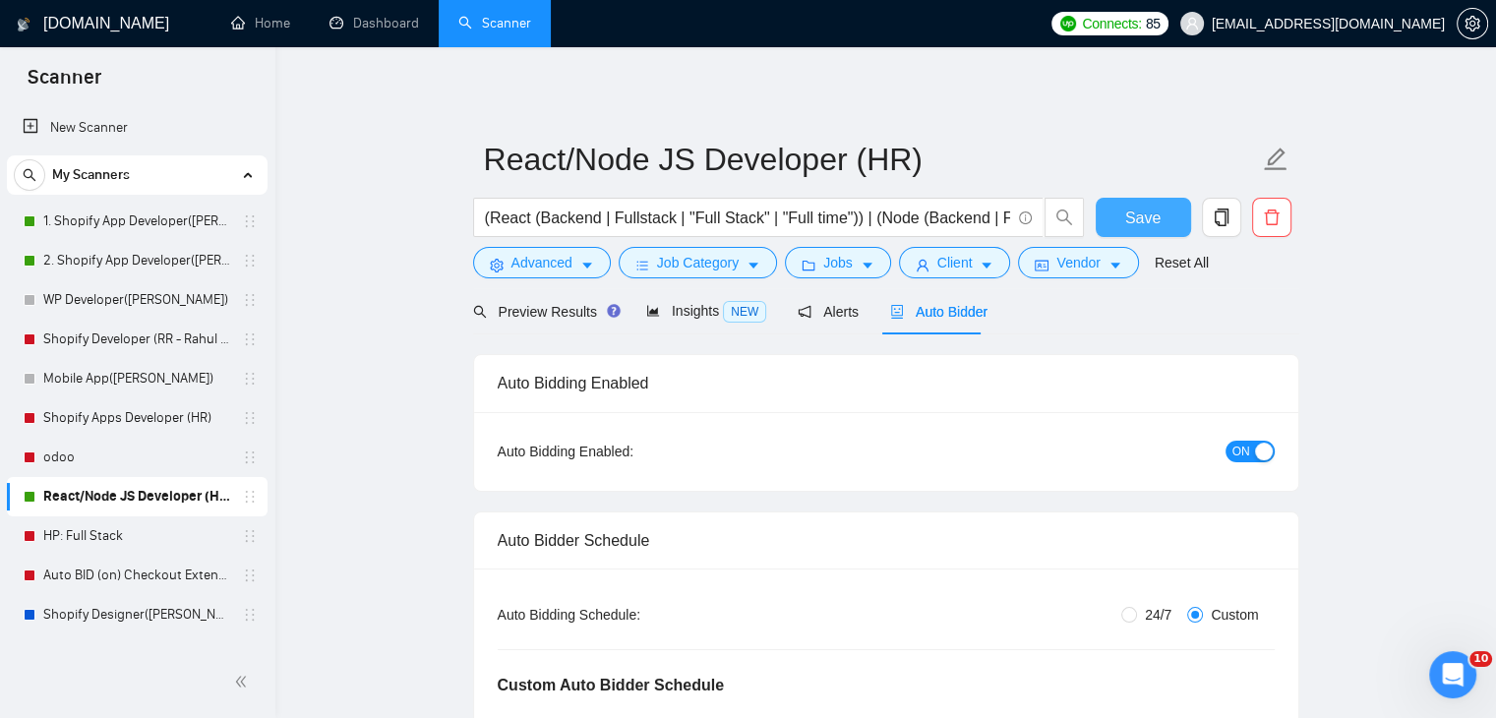
click at [1133, 210] on span "Save" at bounding box center [1142, 218] width 35 height 25
checkbox input "true"
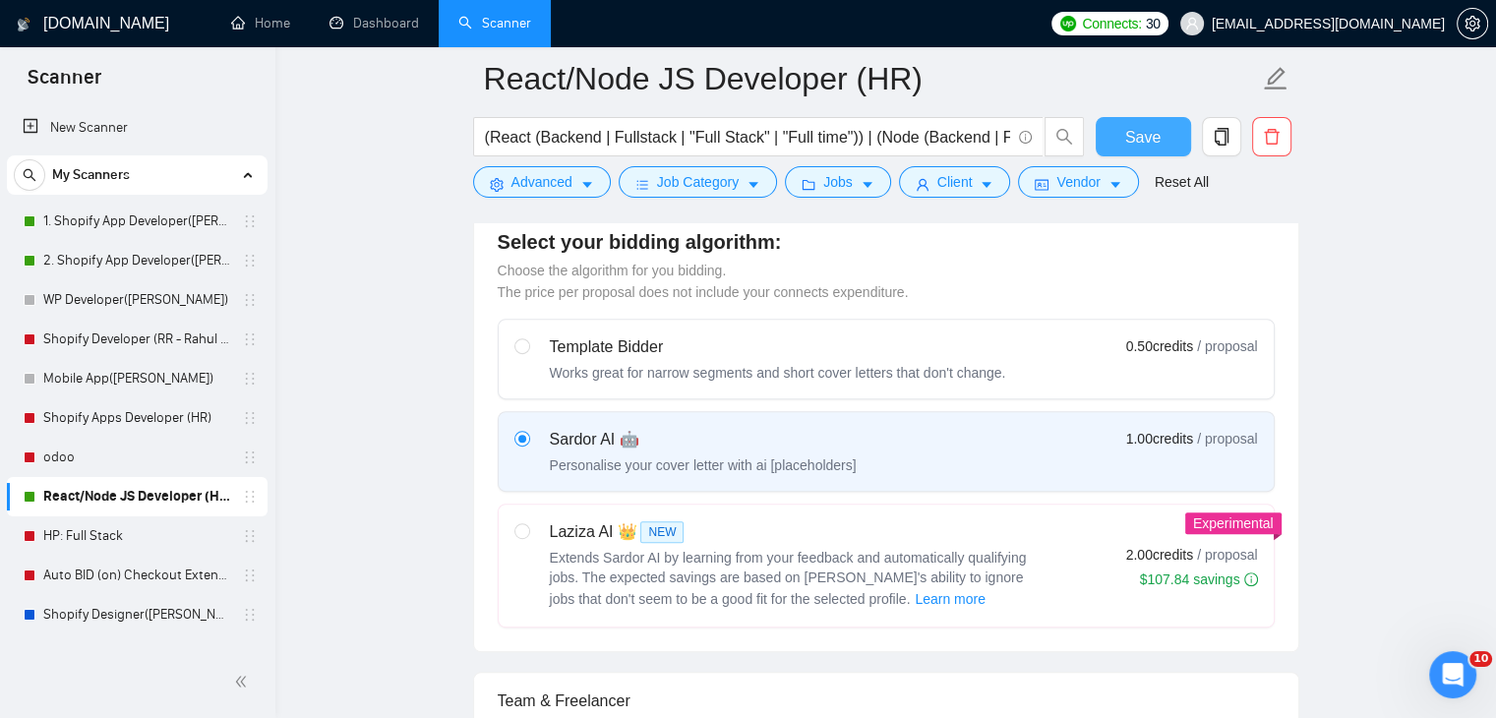
scroll to position [787, 0]
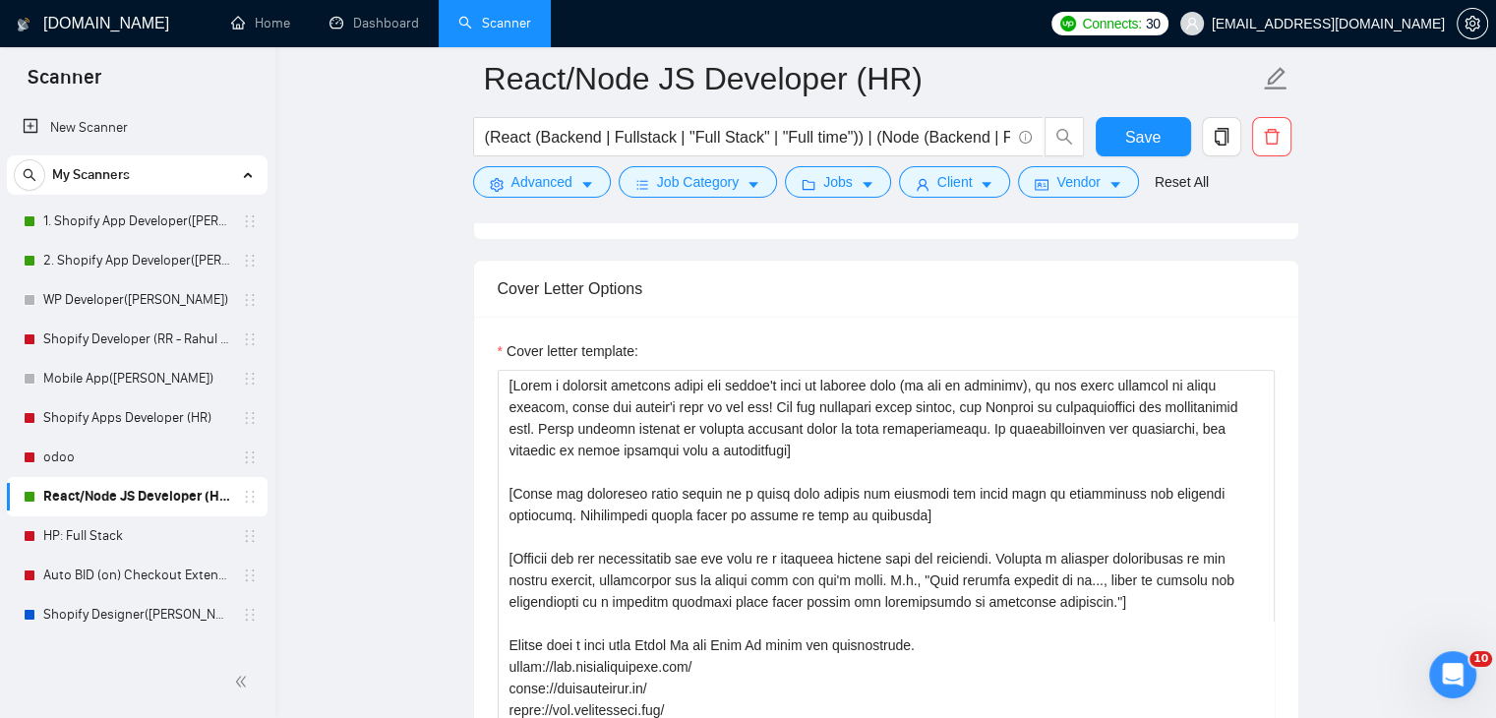
scroll to position [2459, 0]
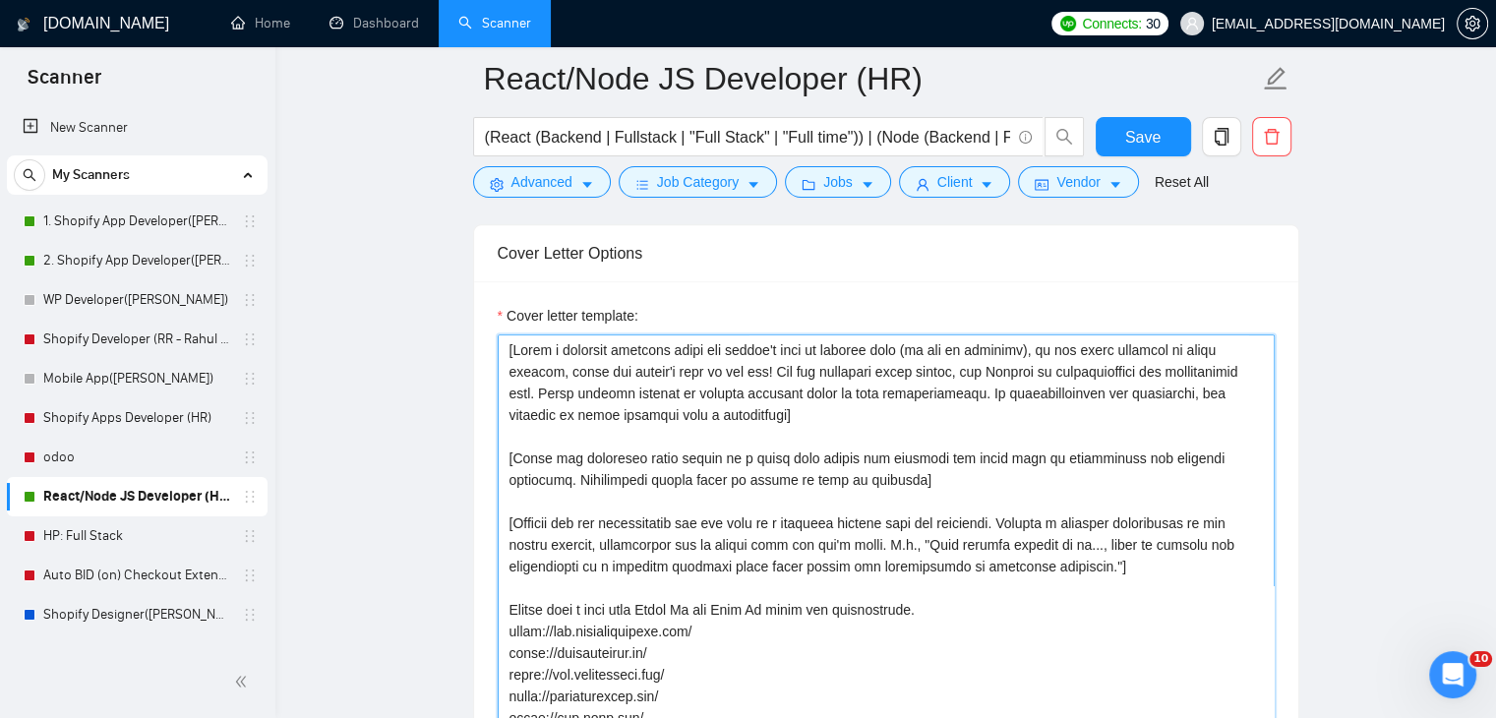
drag, startPoint x: 1064, startPoint y: 523, endPoint x: 998, endPoint y: 455, distance: 94.6
click at [1062, 521] on textarea "Cover letter template:" at bounding box center [886, 555] width 777 height 443
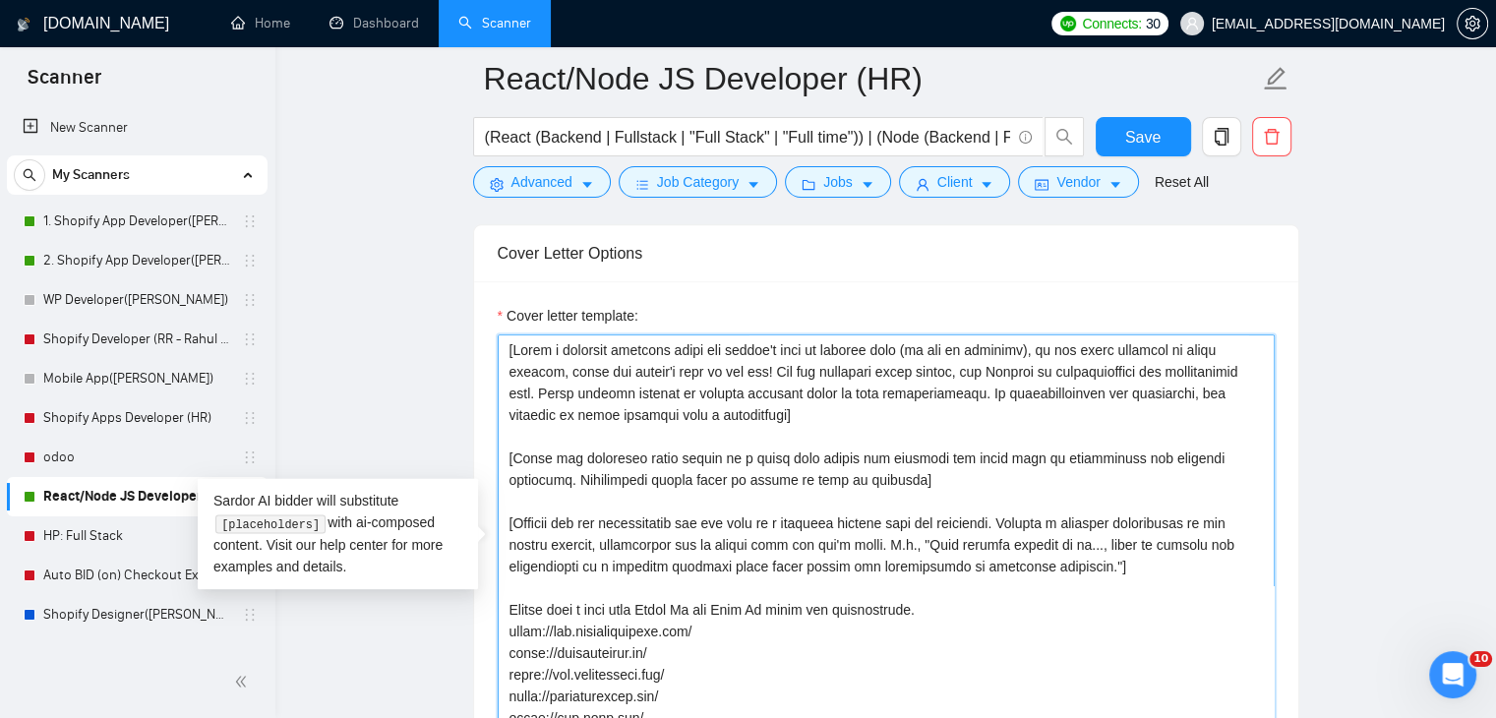
click at [969, 422] on textarea "Cover letter template:" at bounding box center [886, 555] width 777 height 443
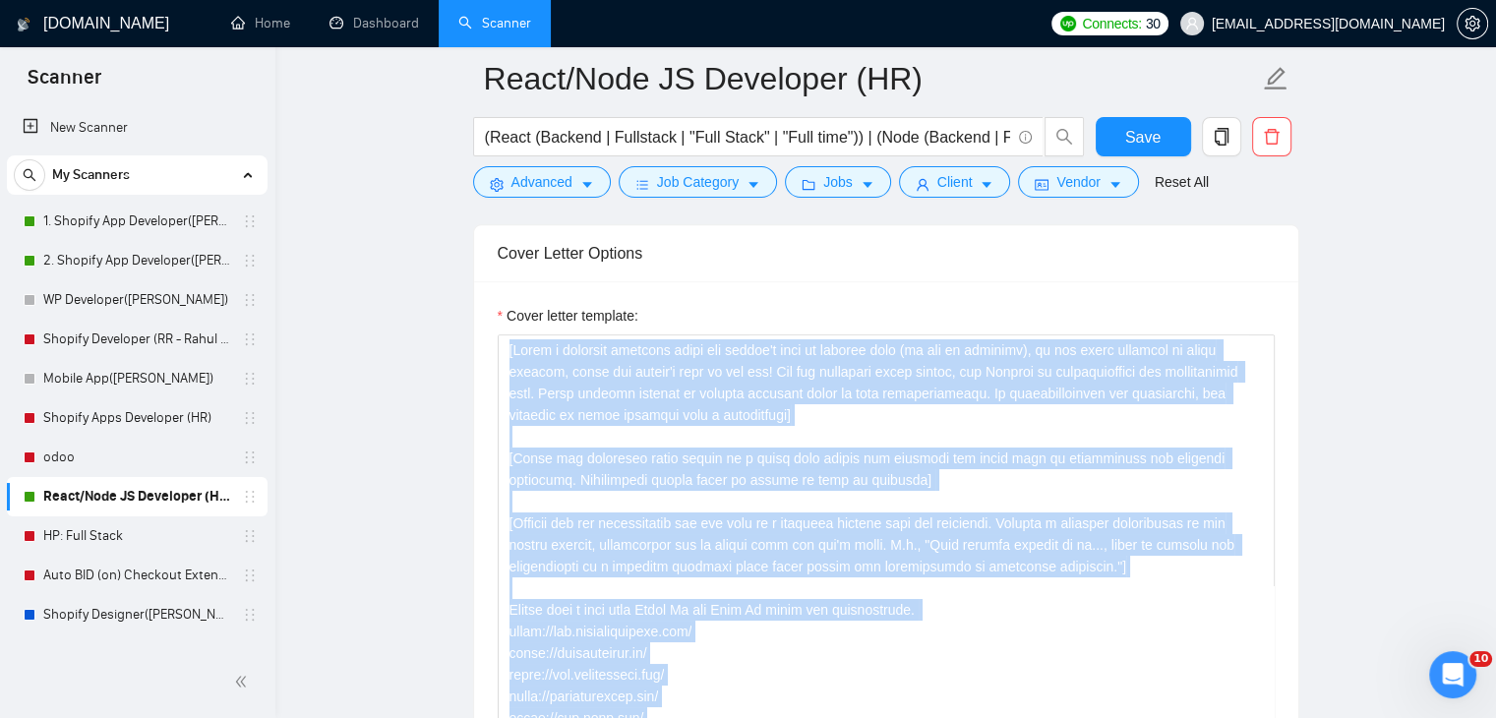
drag, startPoint x: 303, startPoint y: 497, endPoint x: 400, endPoint y: 514, distance: 99.0
click at [732, 389] on textarea "Cover letter template:" at bounding box center [886, 555] width 777 height 443
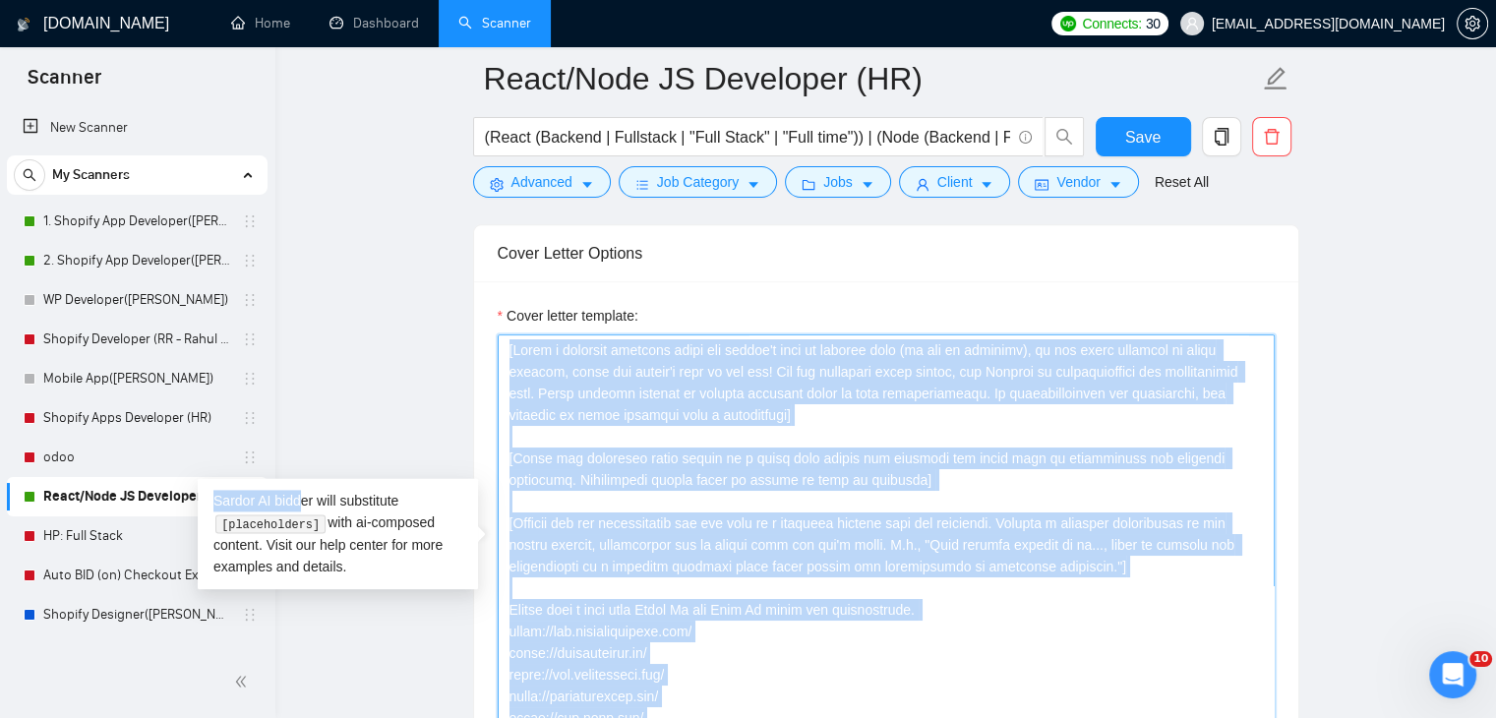
click at [868, 414] on textarea "Cover letter template:" at bounding box center [886, 555] width 777 height 443
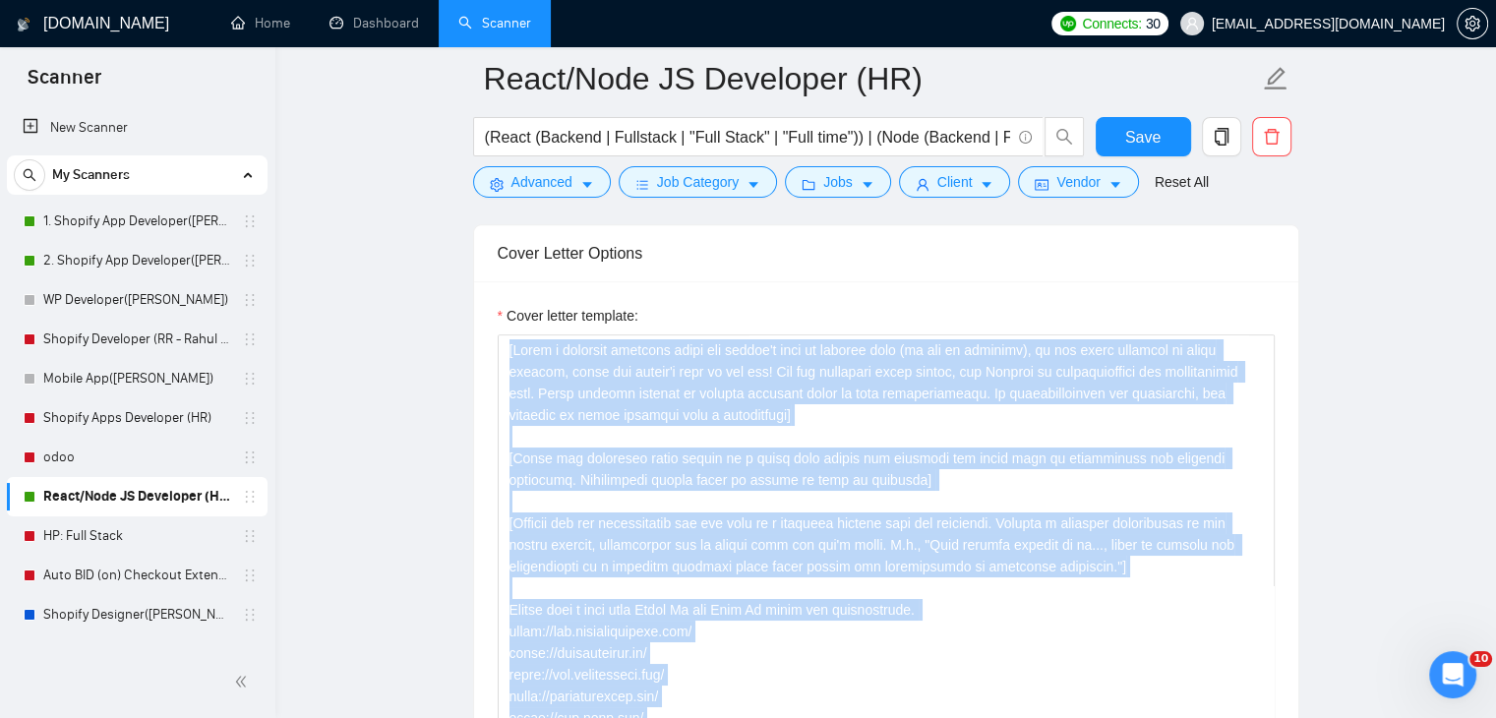
drag, startPoint x: 354, startPoint y: 575, endPoint x: 323, endPoint y: 560, distance: 35.2
click at [708, 365] on textarea "Cover letter template:" at bounding box center [886, 555] width 777 height 443
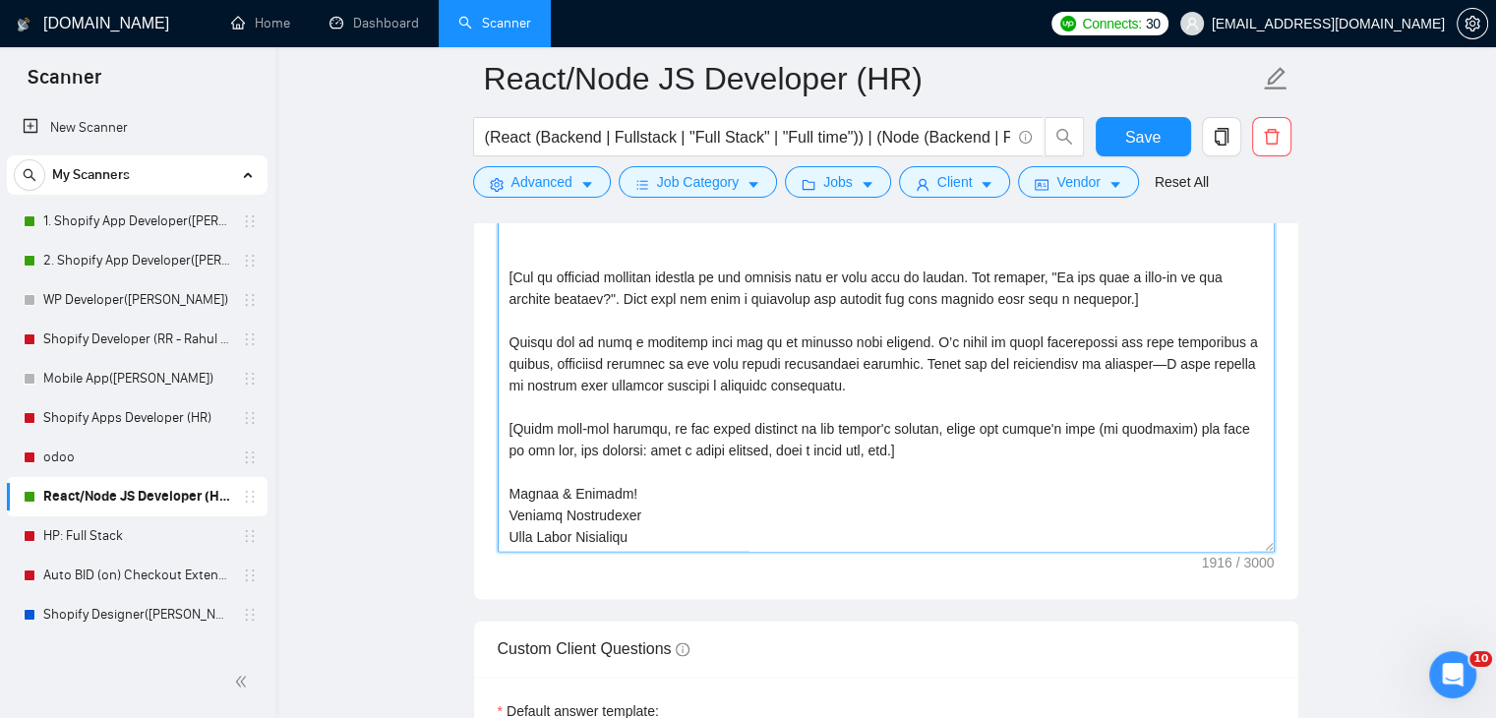
scroll to position [2656, 0]
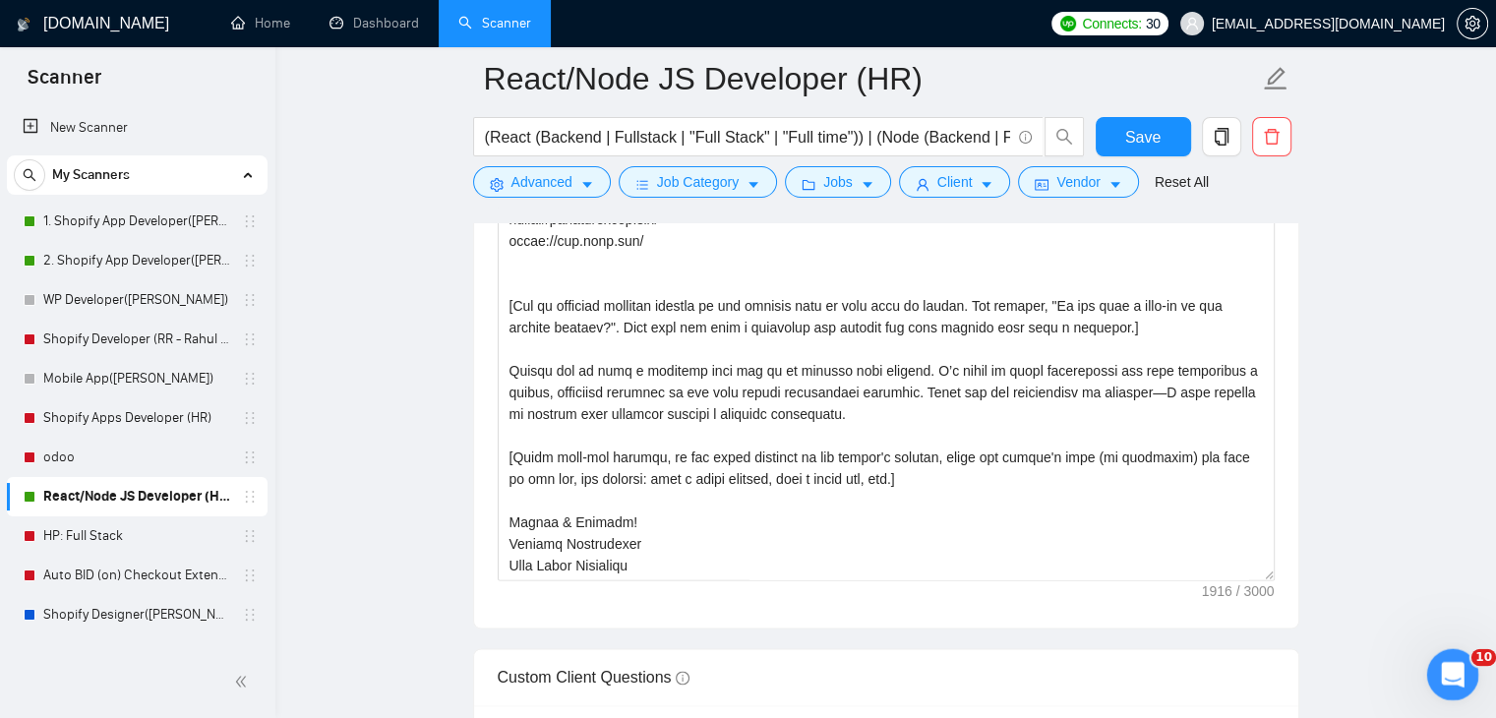
click at [1440, 674] on icon "Open Intercom Messenger" at bounding box center [1450, 672] width 32 height 32
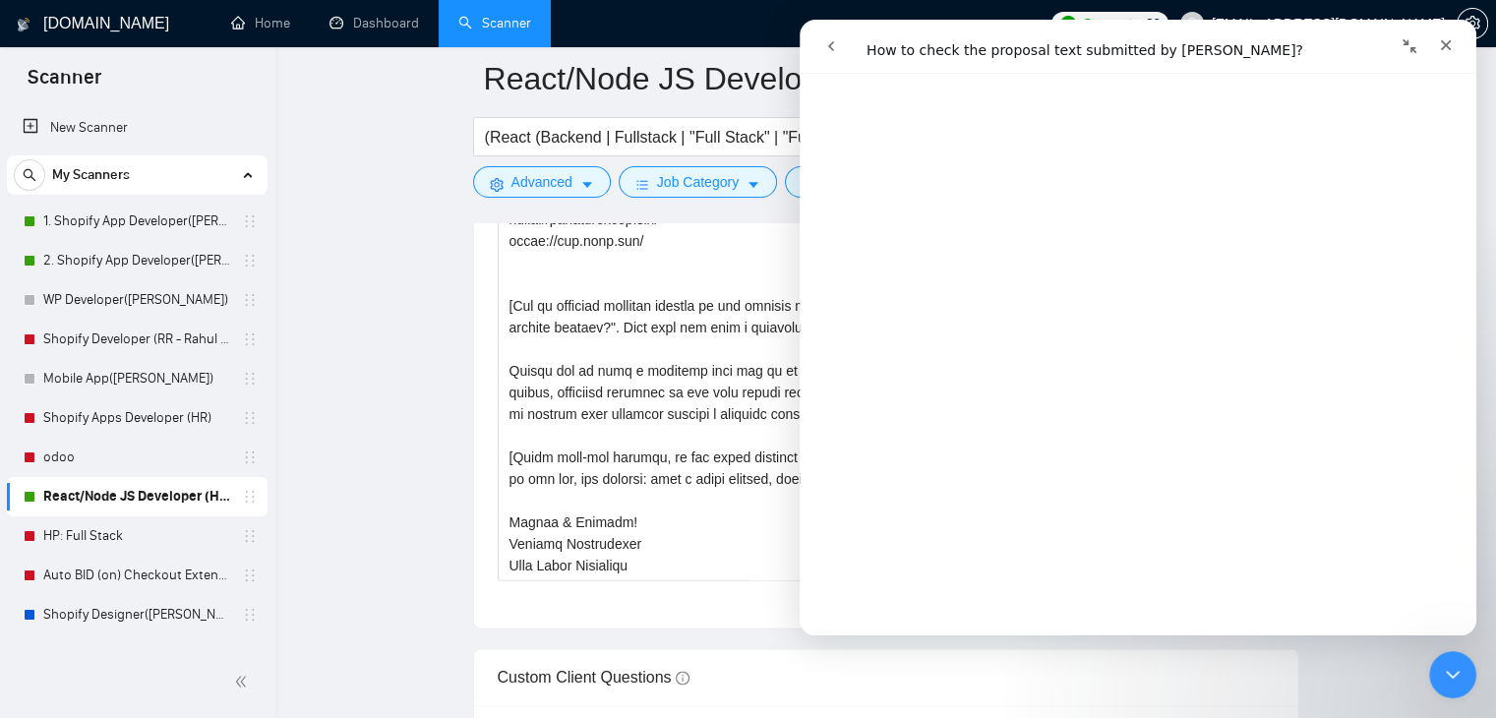
click at [825, 42] on icon "go back" at bounding box center [831, 46] width 16 height 16
click at [1457, 56] on div "Close" at bounding box center [1445, 45] width 35 height 35
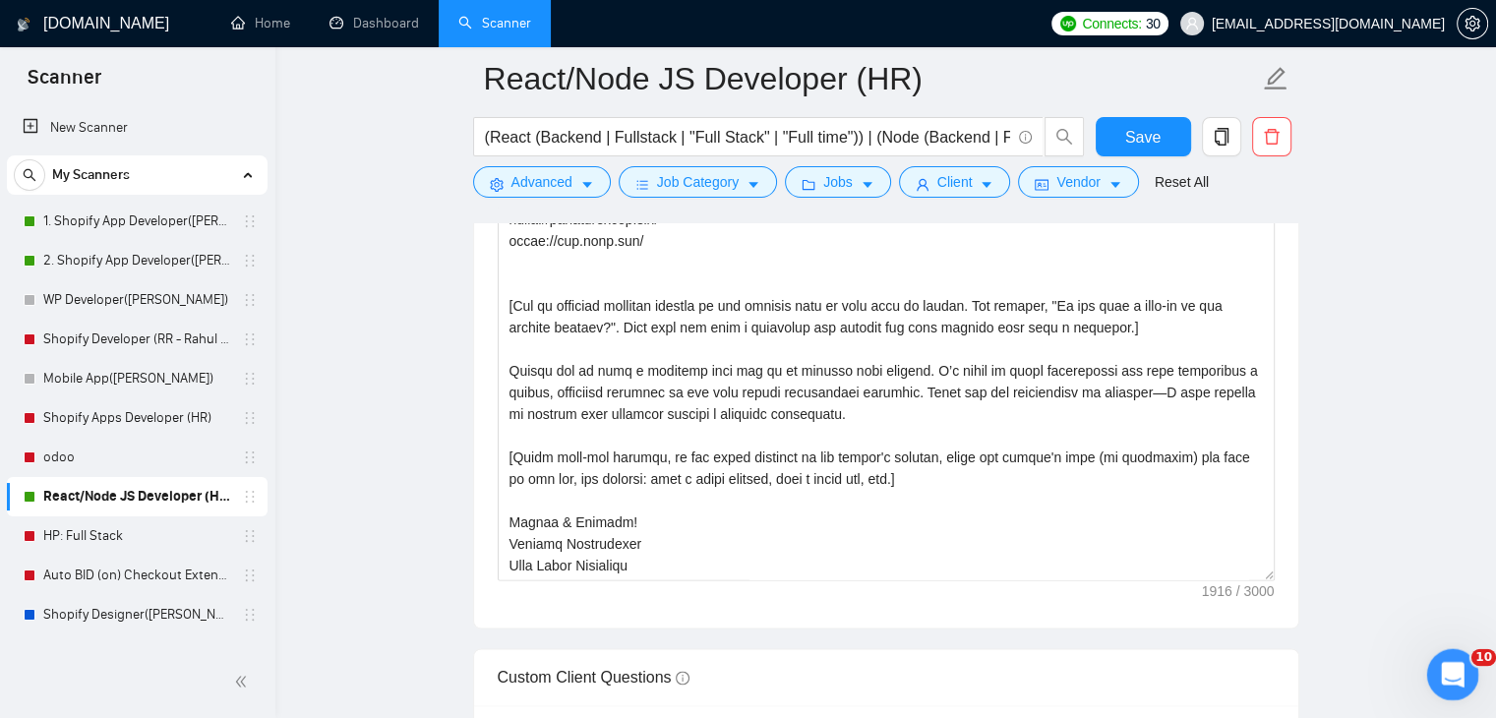
click at [1474, 678] on html at bounding box center [1449, 671] width 47 height 47
click at [1455, 675] on icon "Open Intercom Messenger" at bounding box center [1450, 672] width 32 height 32
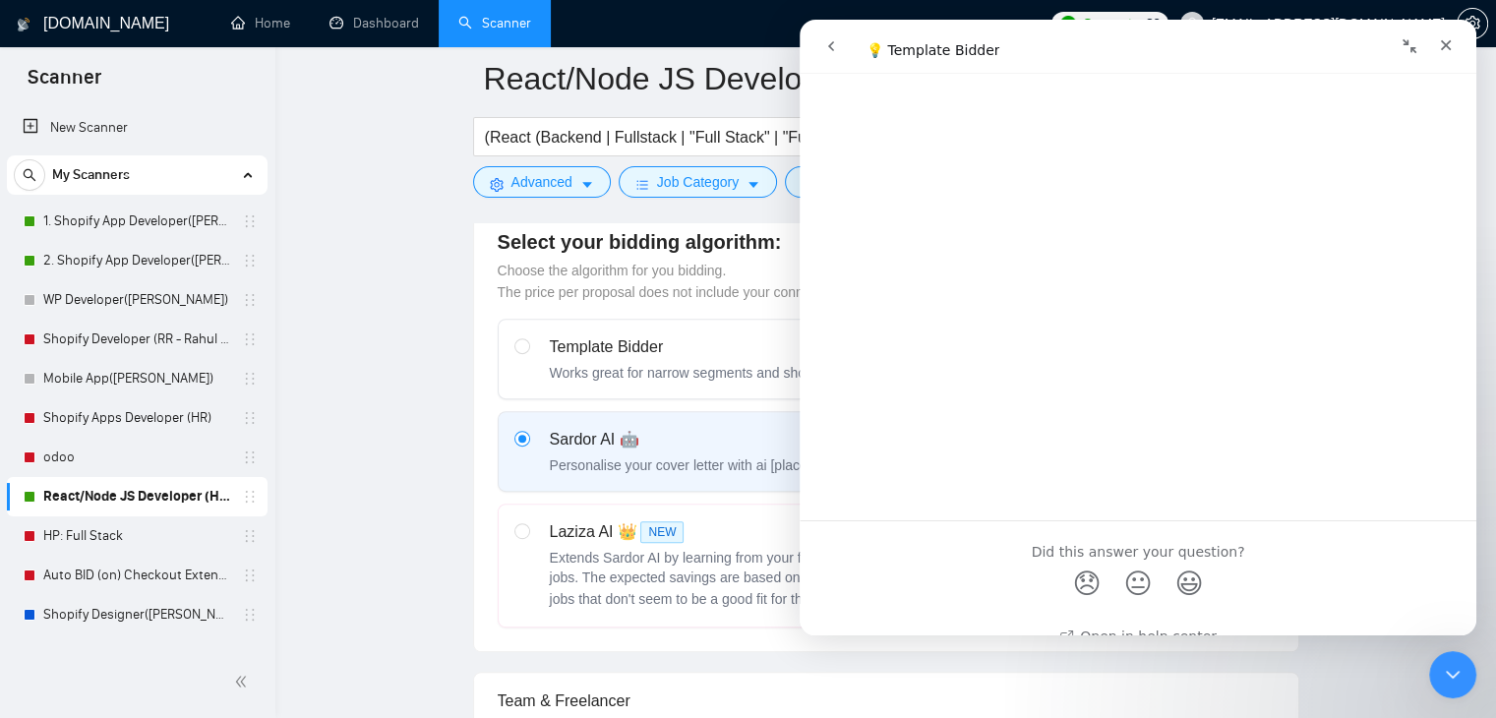
scroll to position [1700, 0]
click at [910, 509] on div "Did this answer your question? 😞 😐 😃" at bounding box center [1138, 540] width 677 height 96
click at [1454, 47] on div "Close" at bounding box center [1445, 45] width 35 height 35
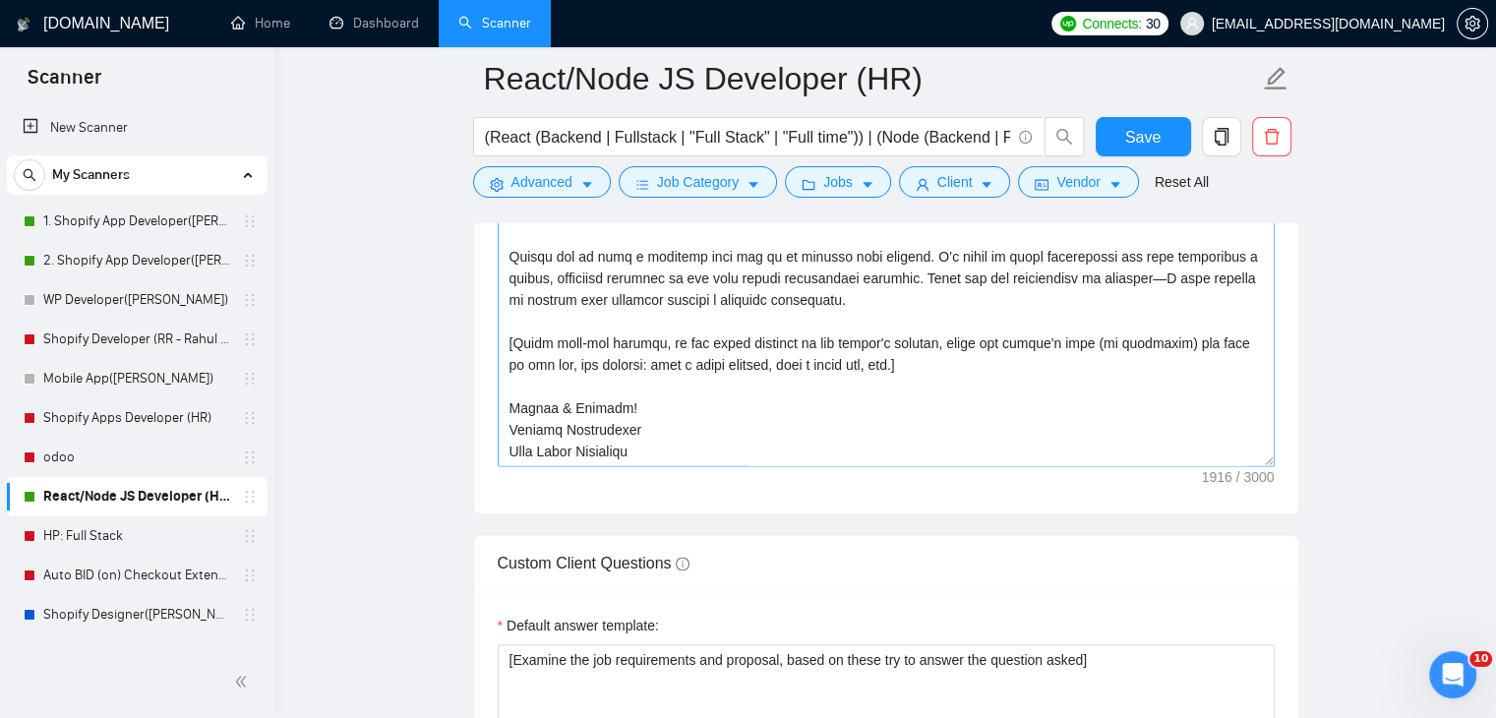
scroll to position [2558, 0]
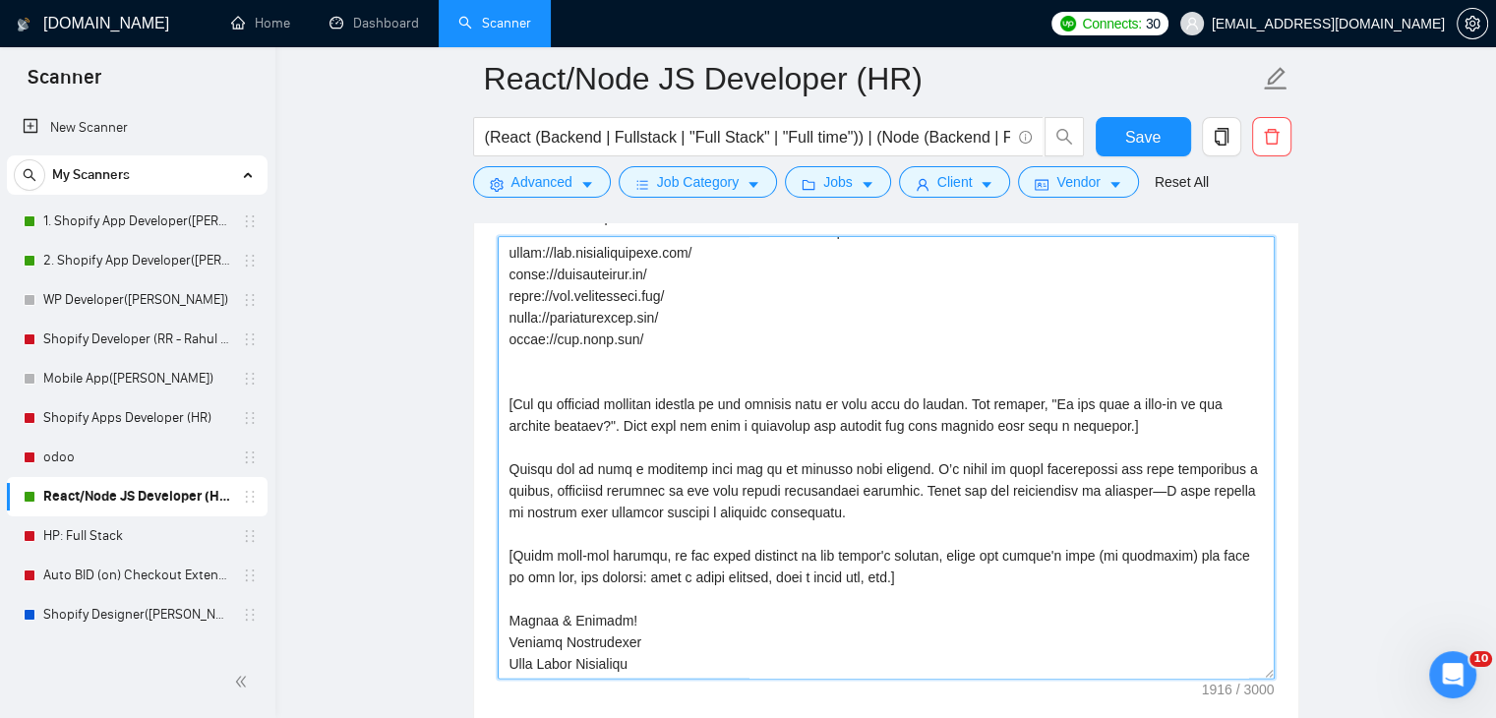
click at [645, 343] on textarea "Cover letter template:" at bounding box center [886, 457] width 777 height 443
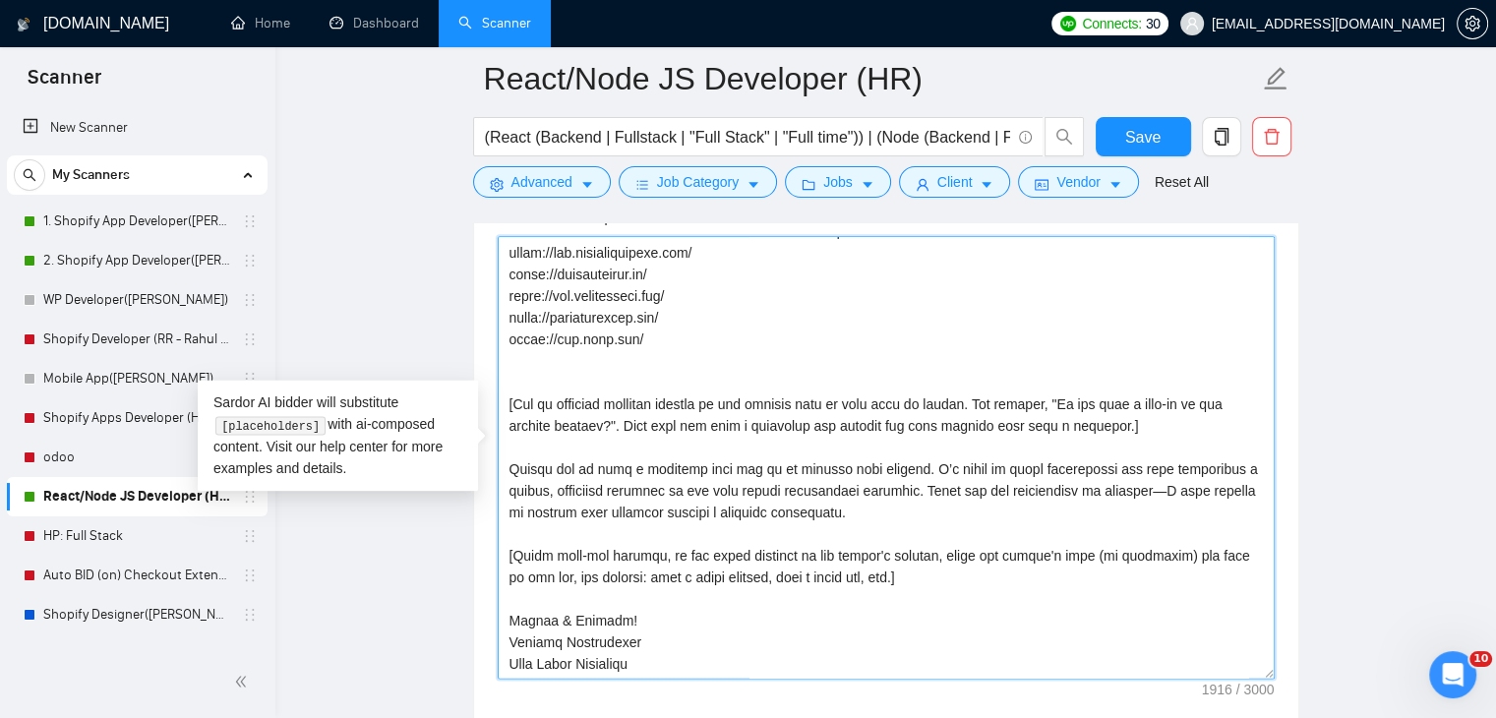
click at [523, 400] on textarea "Cover letter template:" at bounding box center [886, 457] width 777 height 443
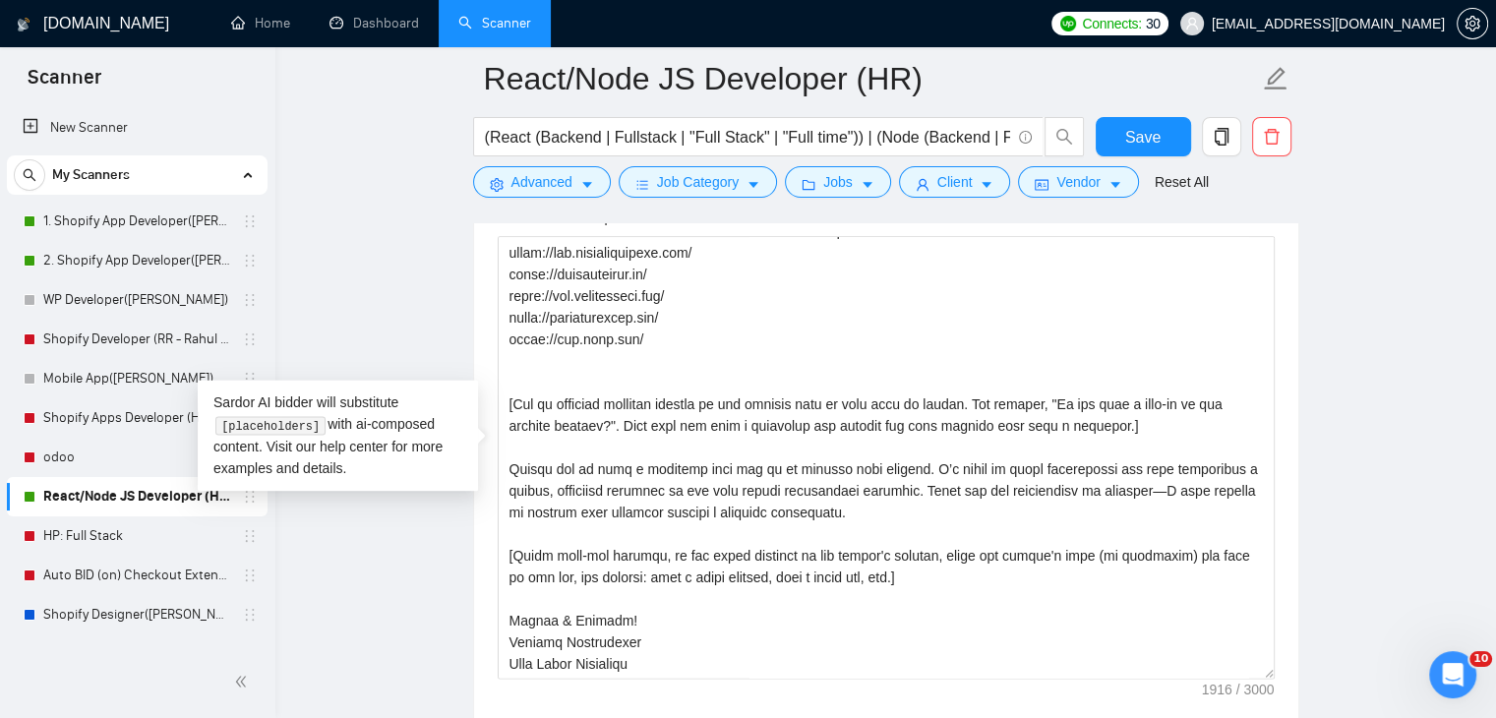
click at [282, 432] on code "[placeholders]" at bounding box center [269, 426] width 109 height 20
click at [281, 429] on div "[DOMAIN_NAME] Home Dashboard Scanner Connects: 30 [EMAIL_ADDRESS][DOMAIN_NAME] …" at bounding box center [885, 631] width 1221 height 6379
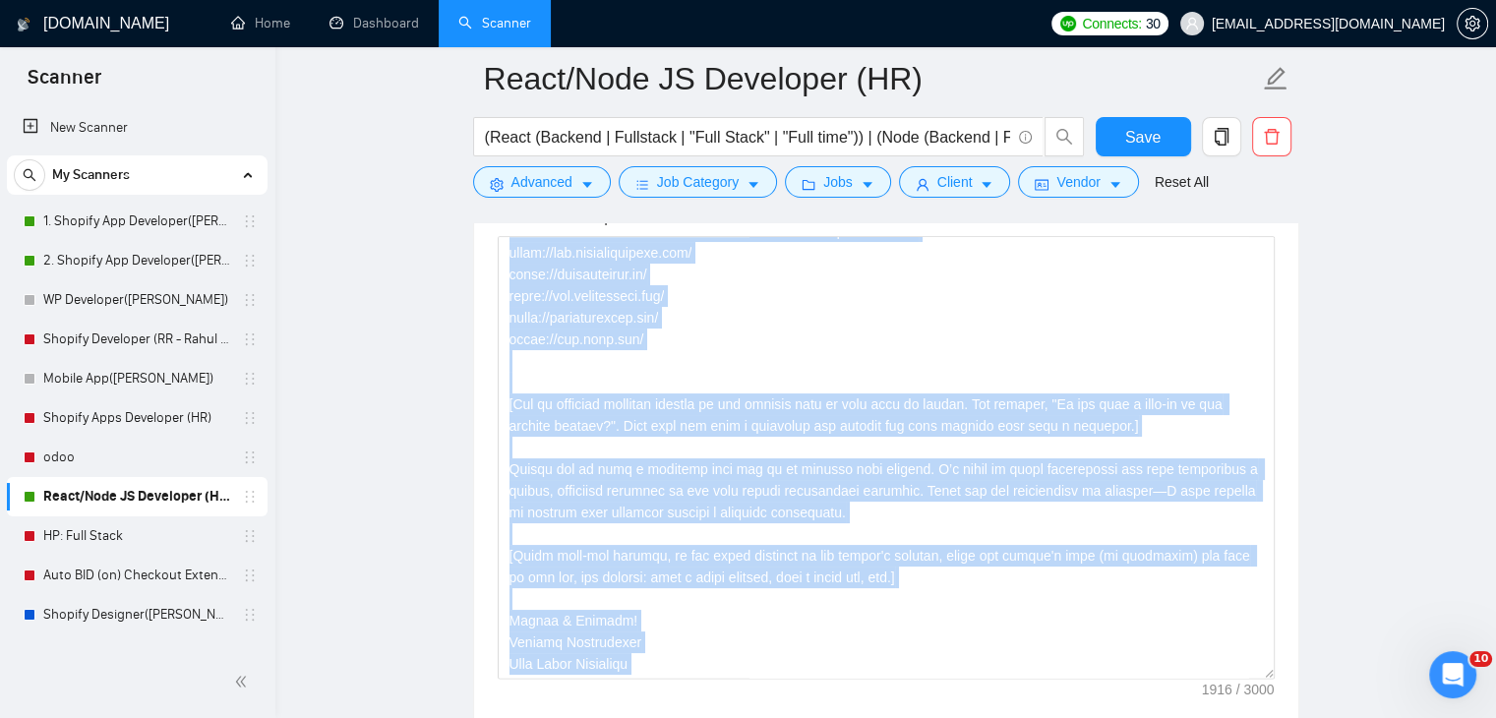
click at [281, 429] on div "[DOMAIN_NAME] Home Dashboard Scanner Connects: 30 [EMAIL_ADDRESS][DOMAIN_NAME] …" at bounding box center [885, 631] width 1221 height 6379
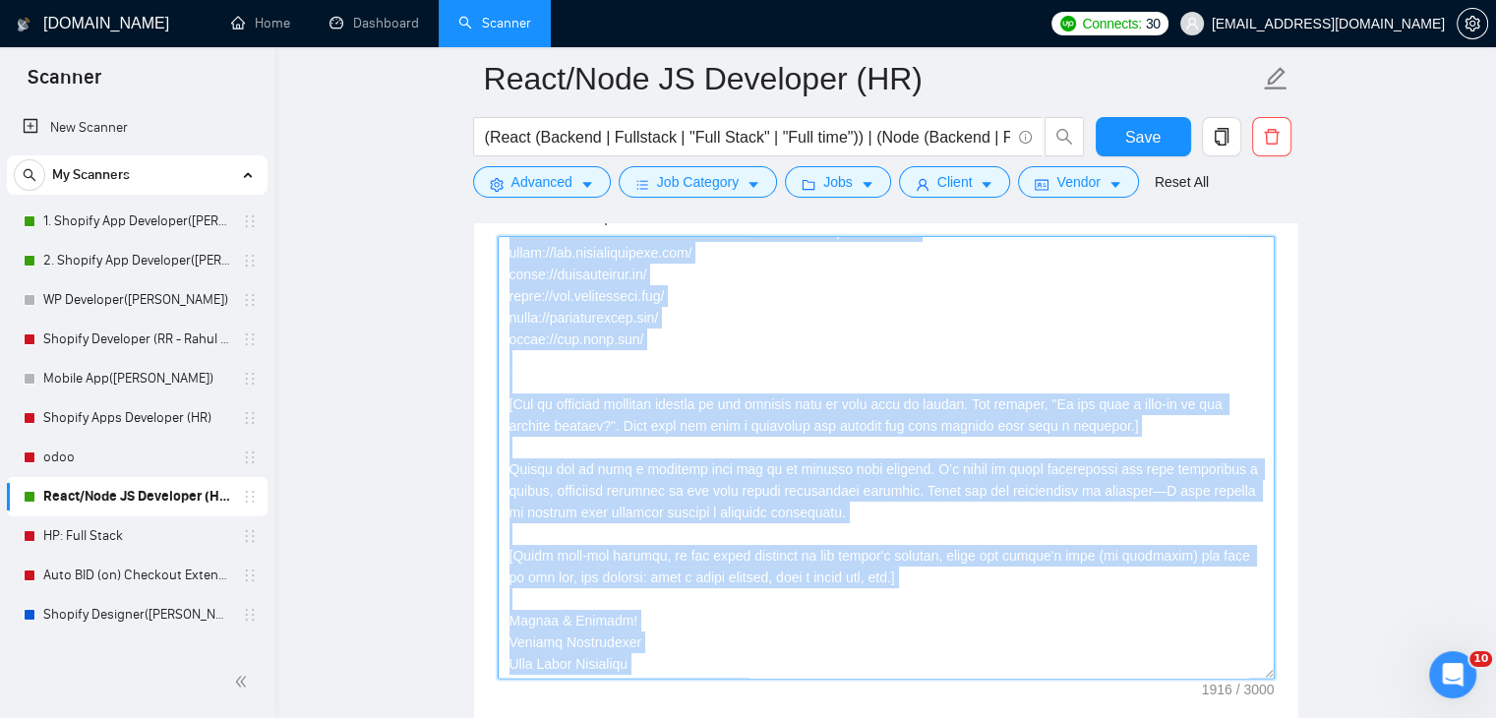
click at [608, 417] on textarea "Cover letter template:" at bounding box center [886, 457] width 777 height 443
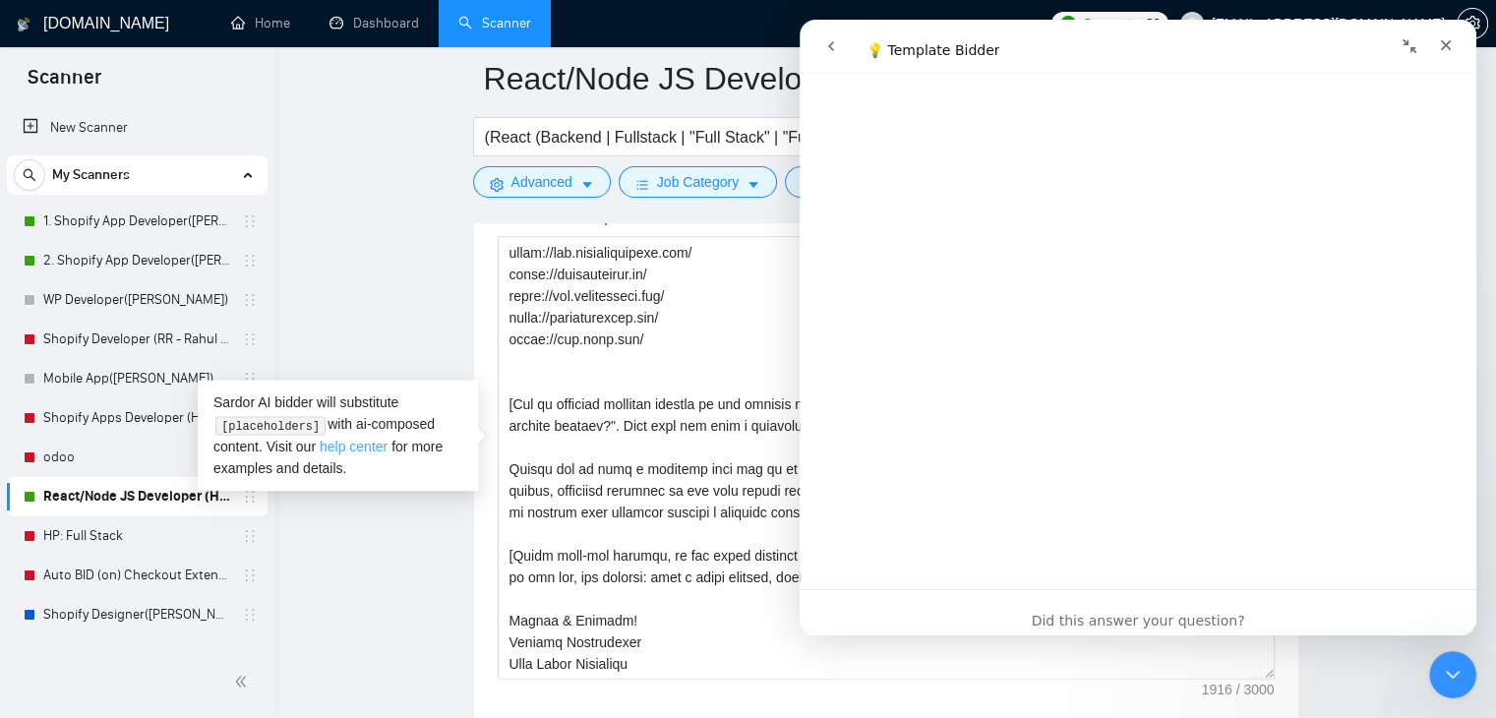
click at [351, 450] on link "help center" at bounding box center [354, 447] width 68 height 16
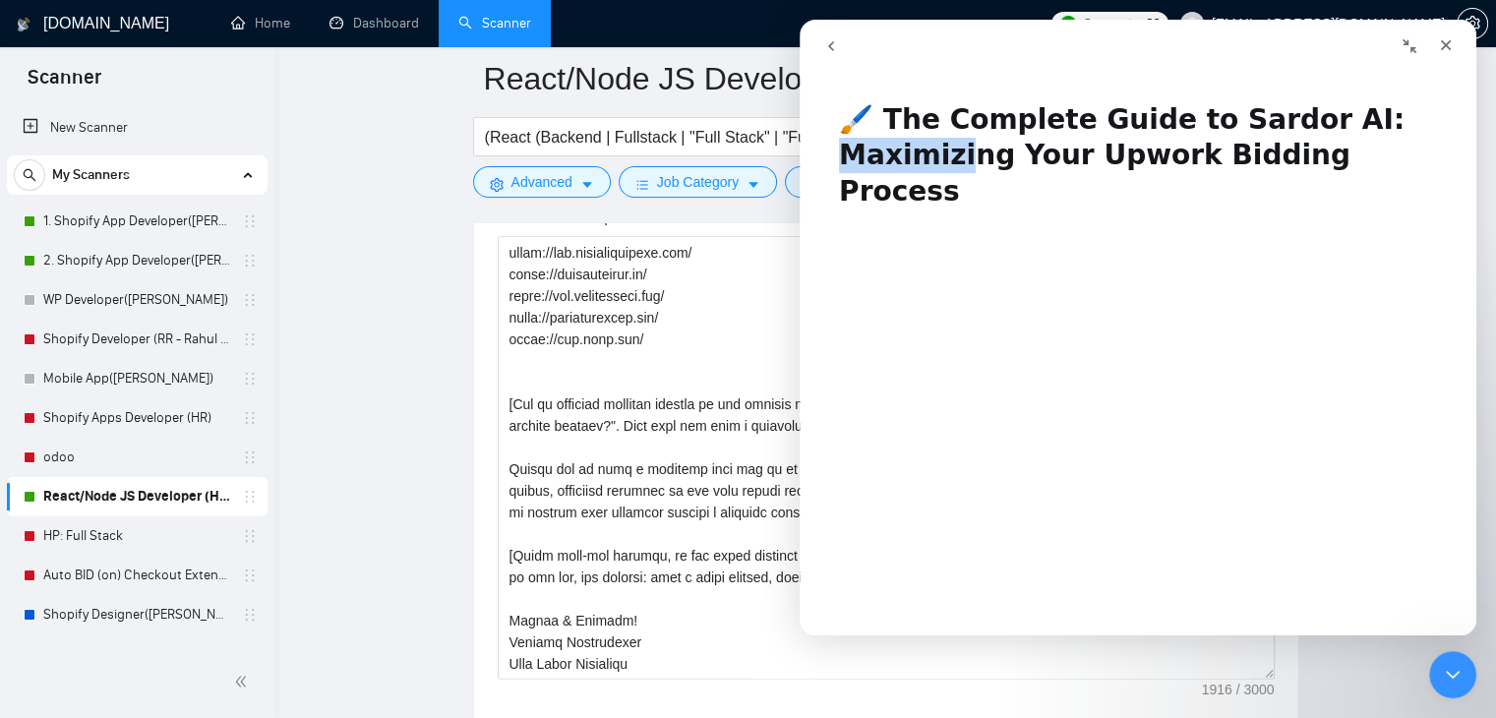
drag, startPoint x: 1112, startPoint y: 172, endPoint x: 1386, endPoint y: 140, distance: 276.4
click at [1386, 140] on h1 "🖌️ The Complete Guide to Sardor AI: Maximizing Your Upwork Bidding Process" at bounding box center [1138, 148] width 677 height 131
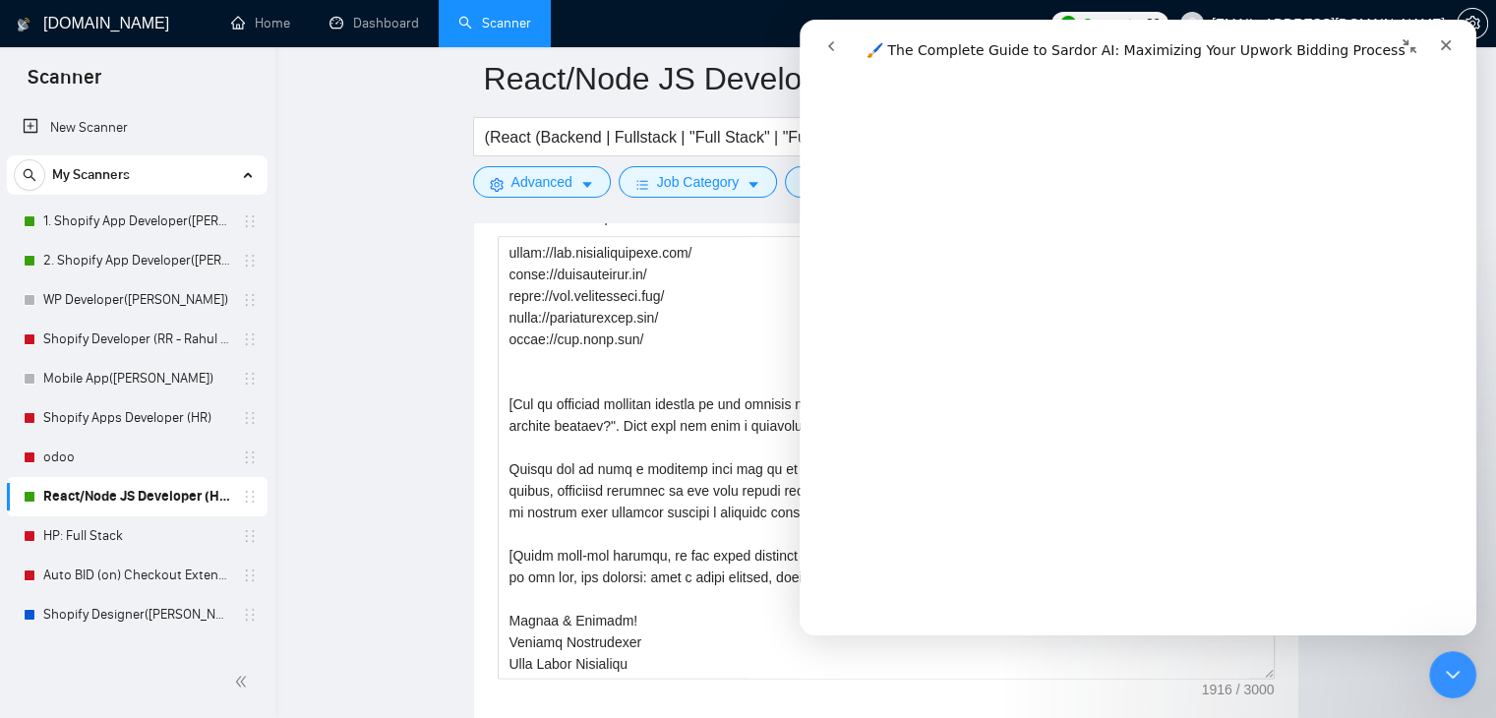
scroll to position [1196, 0]
click at [1408, 46] on icon "Collapse window" at bounding box center [1410, 46] width 16 height 16
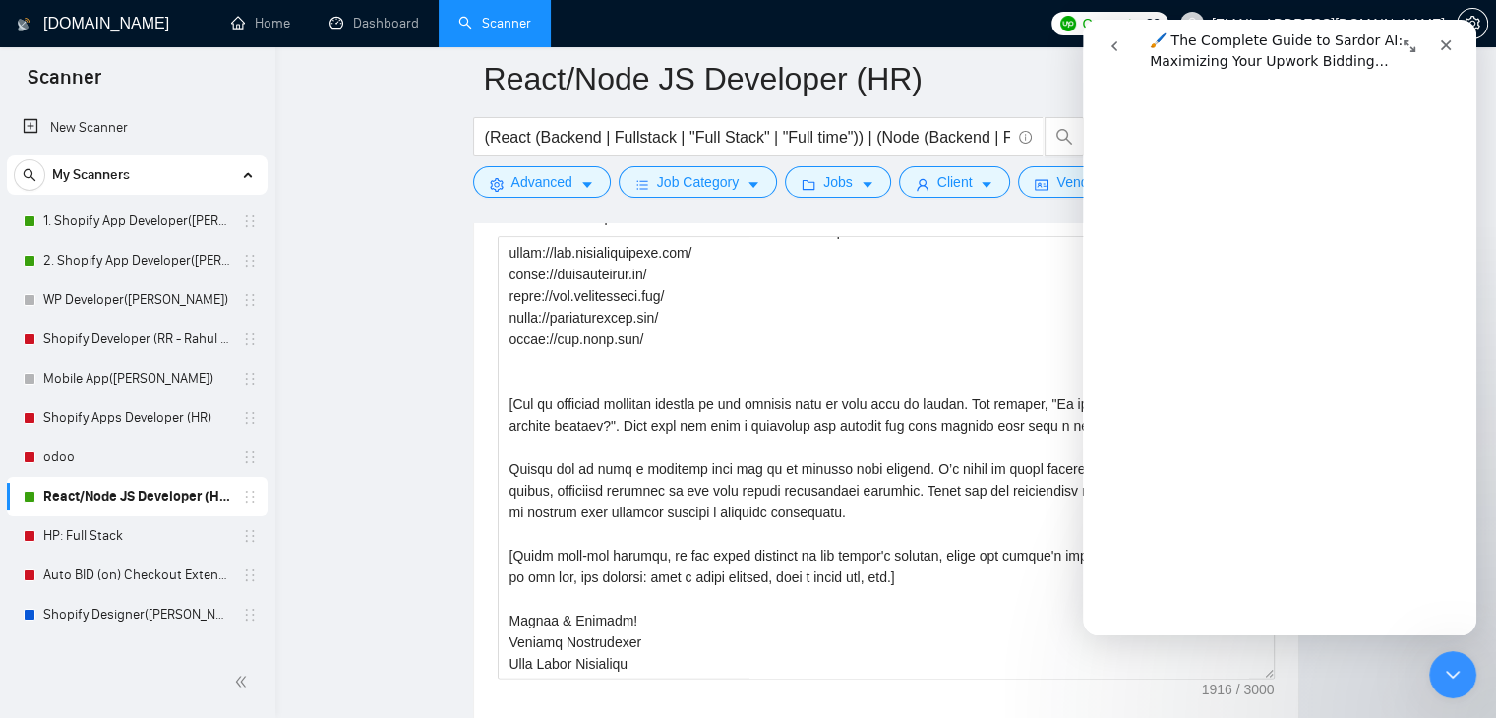
scroll to position [1216, 0]
click at [1408, 46] on icon "Expand window" at bounding box center [1410, 46] width 16 height 16
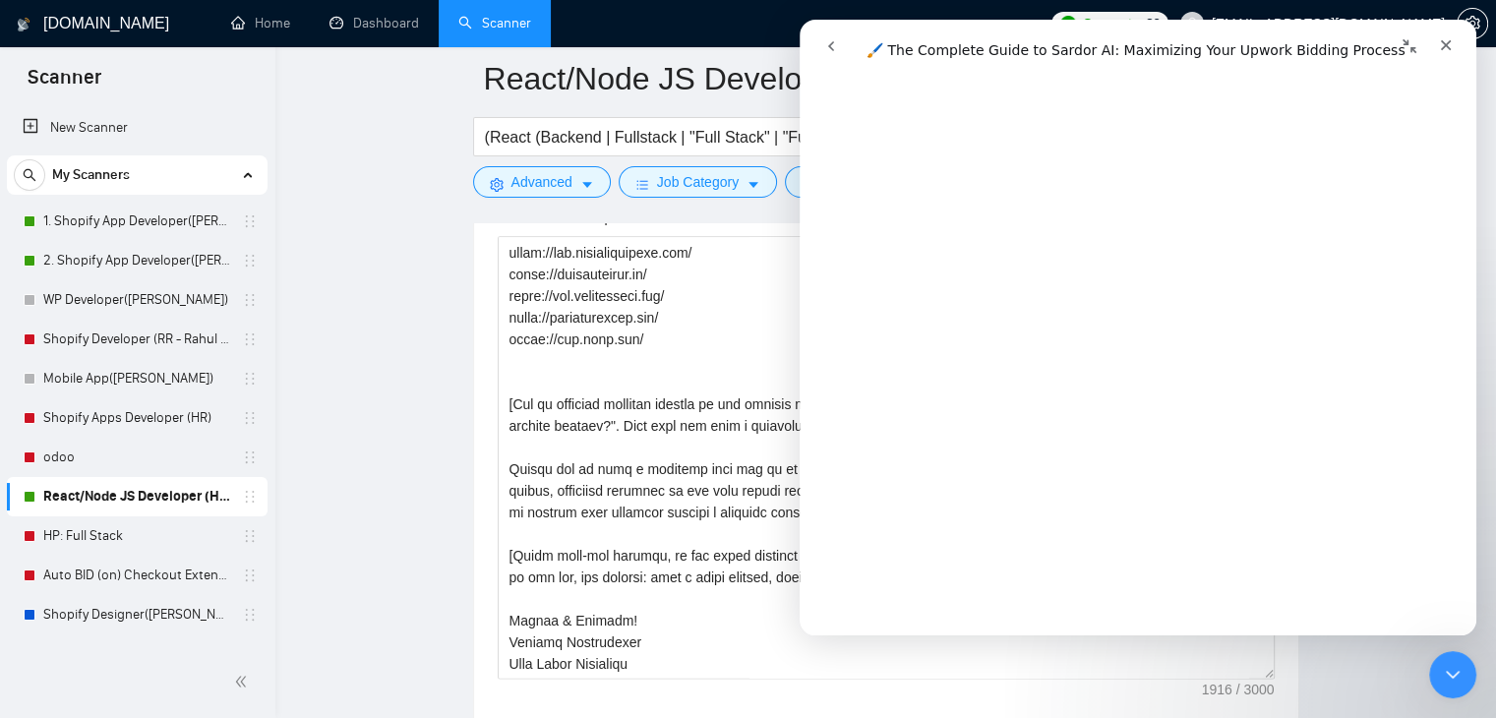
scroll to position [1196, 0]
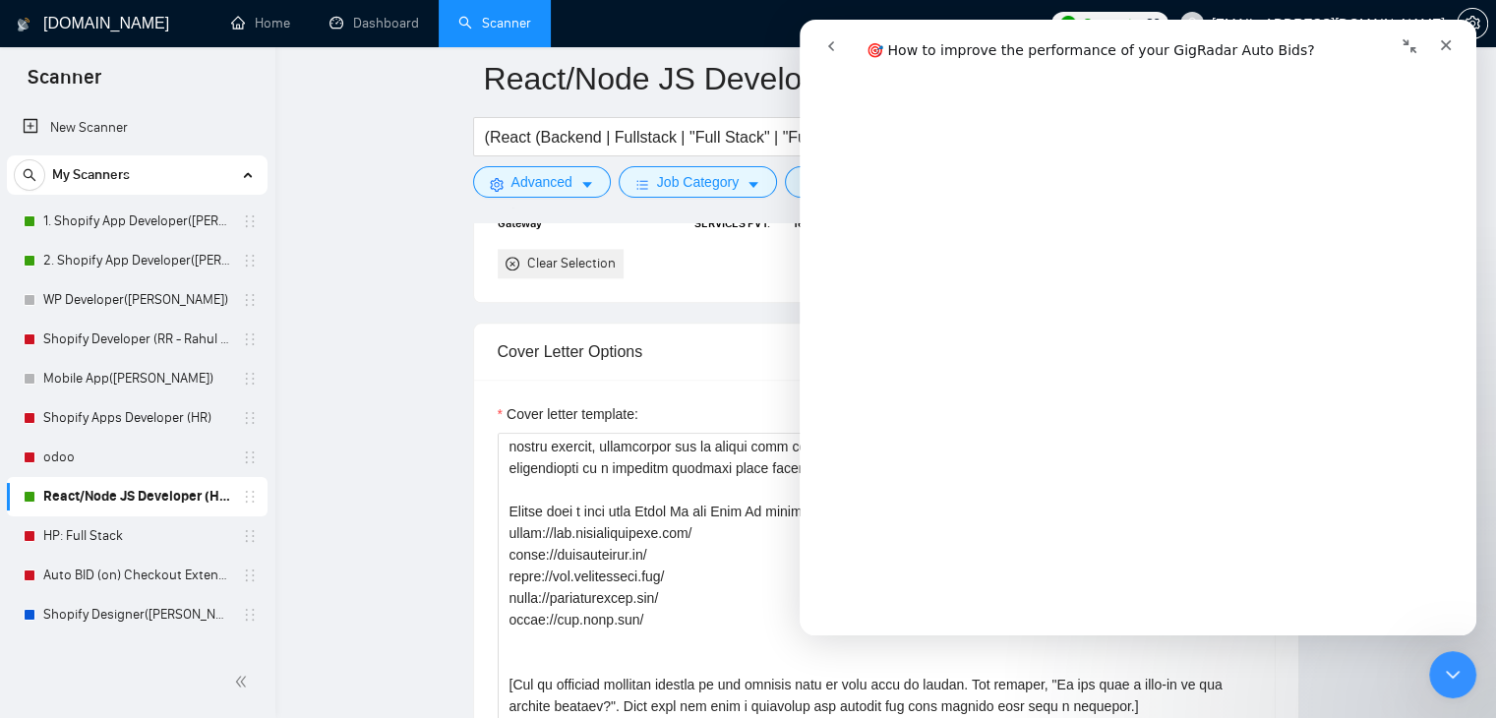
scroll to position [1375, 0]
click at [828, 54] on button "go back" at bounding box center [831, 46] width 37 height 37
drag, startPoint x: 375, startPoint y: 284, endPoint x: 361, endPoint y: 324, distance: 41.7
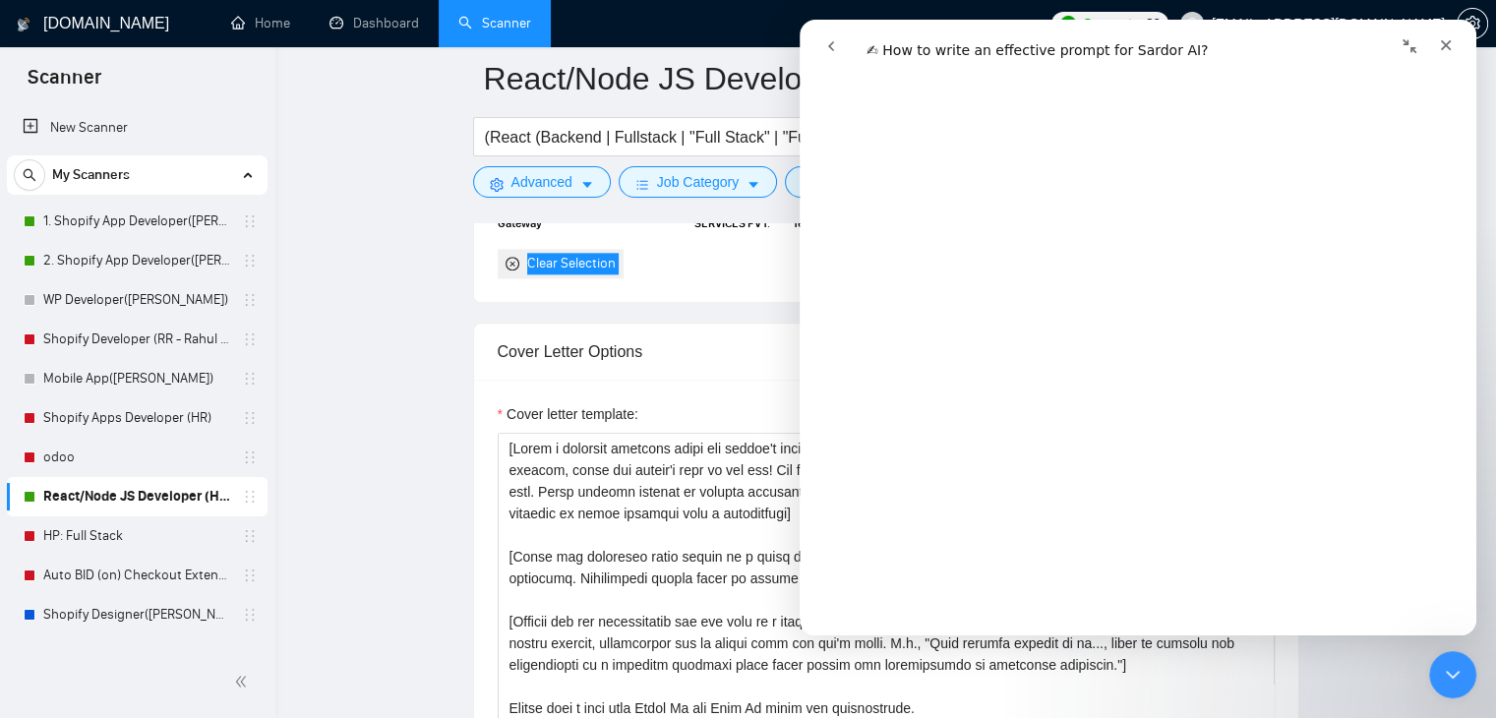
scroll to position [885, 0]
click at [624, 587] on textarea "Cover letter template:" at bounding box center [886, 654] width 777 height 443
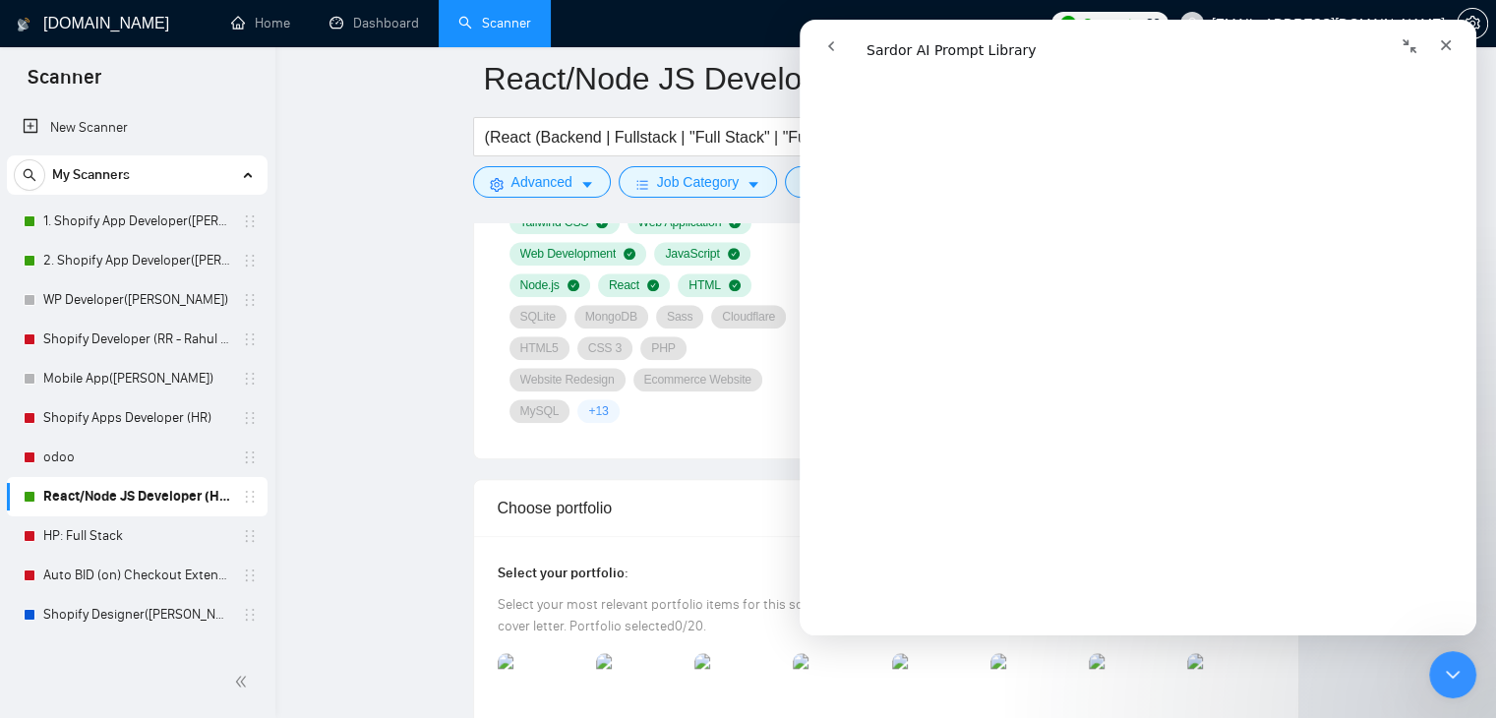
scroll to position [1869, 0]
